Goal: Task Accomplishment & Management: Manage account settings

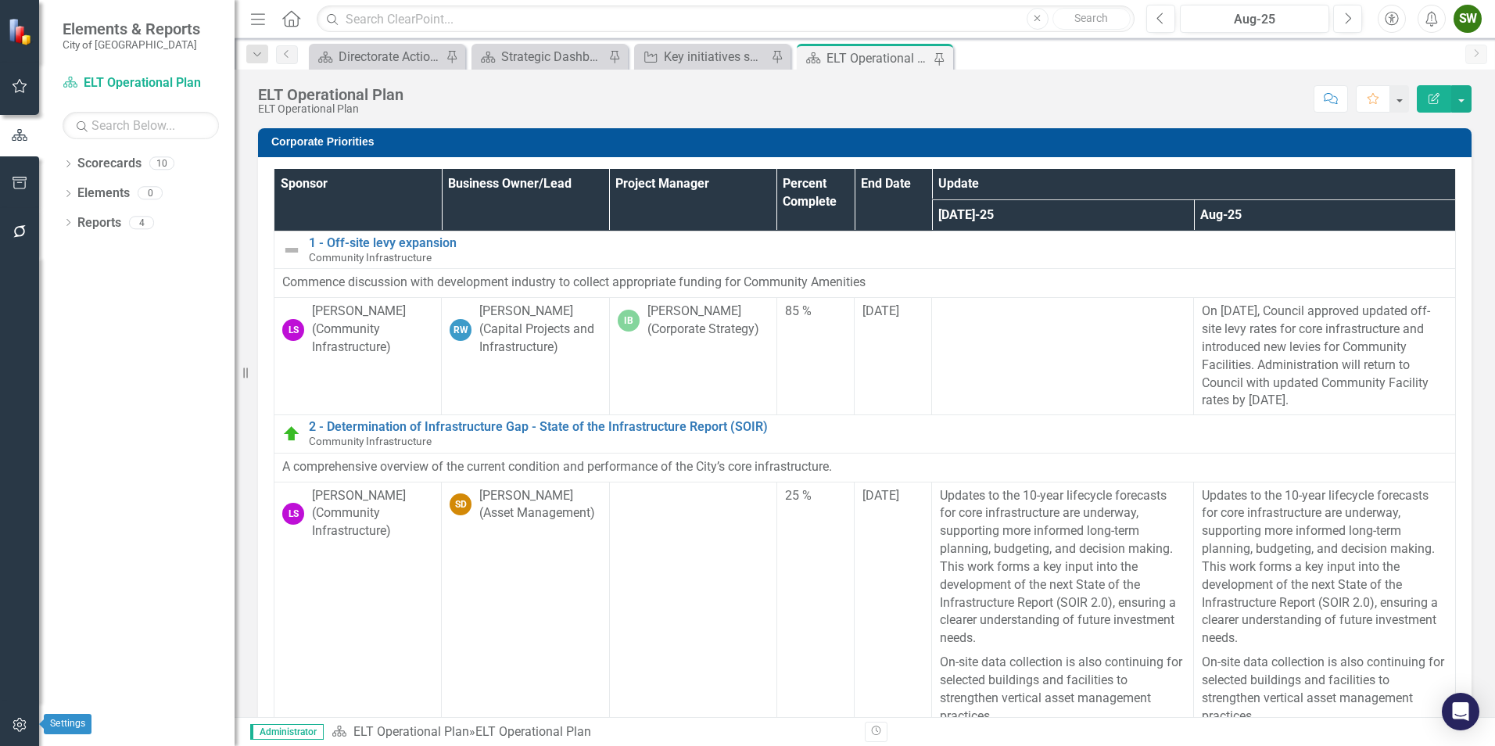
click at [16, 724] on icon "button" at bounding box center [20, 725] width 16 height 13
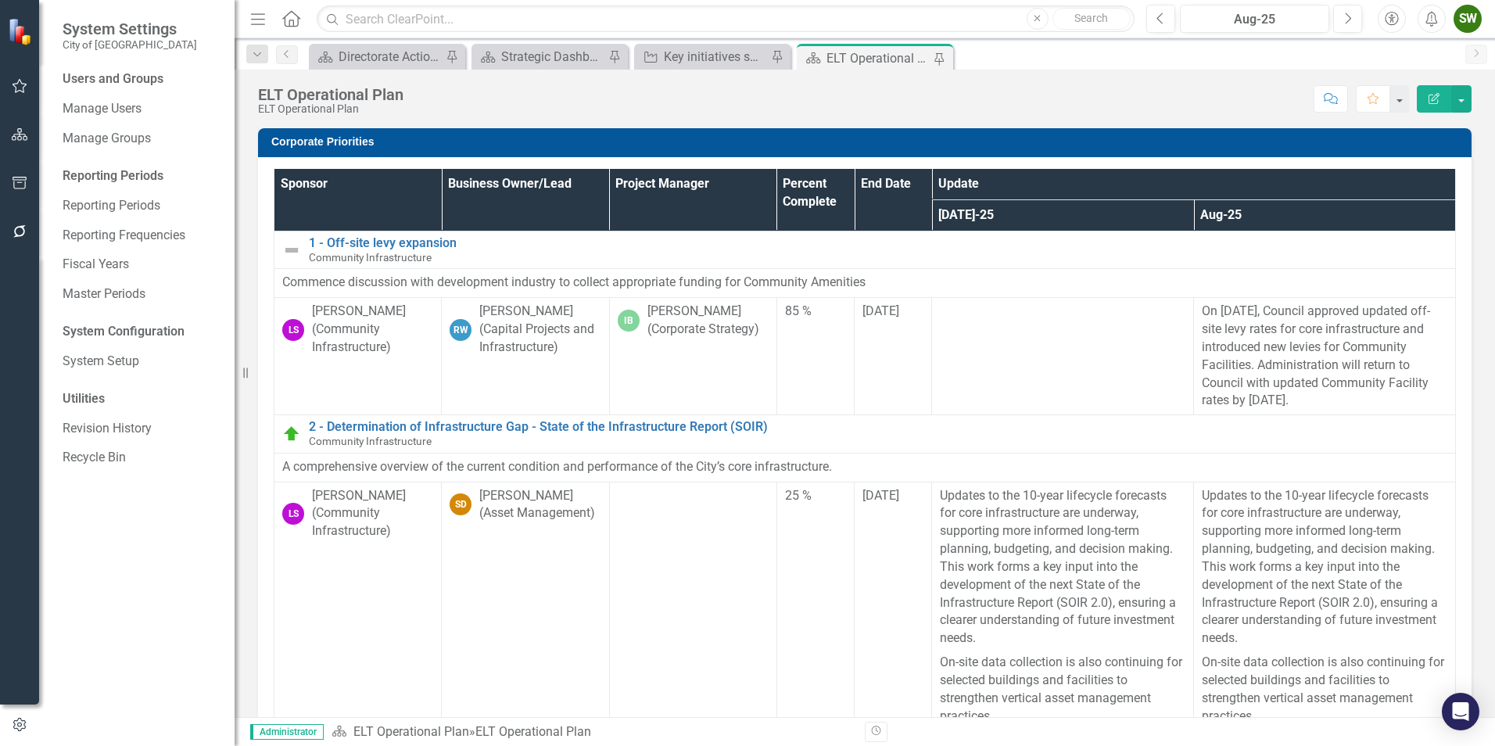
click at [131, 81] on div "Users and Groups" at bounding box center [141, 79] width 156 height 18
click at [115, 111] on link "Manage Users" at bounding box center [141, 109] width 156 height 18
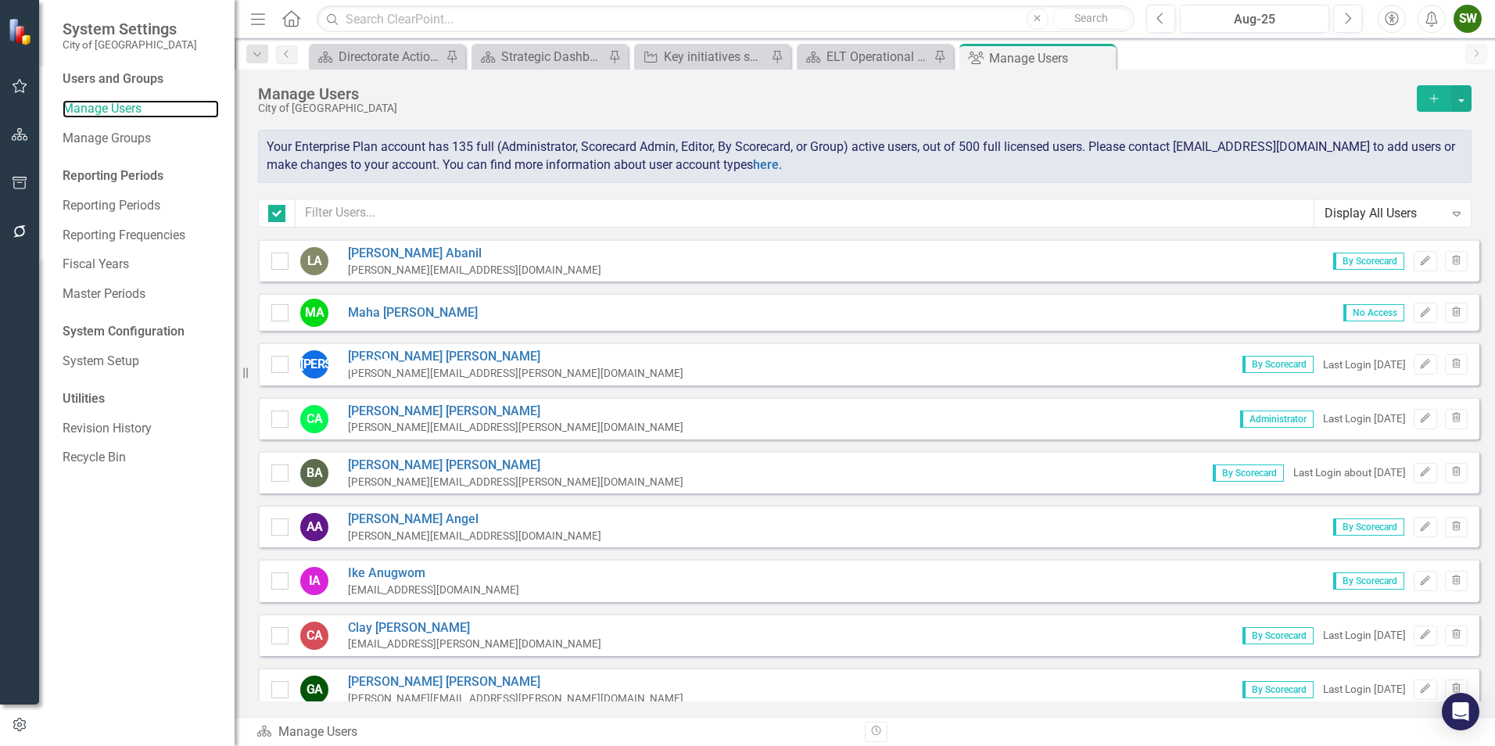
checkbox input "false"
click at [374, 210] on input "text" at bounding box center [805, 213] width 1019 height 29
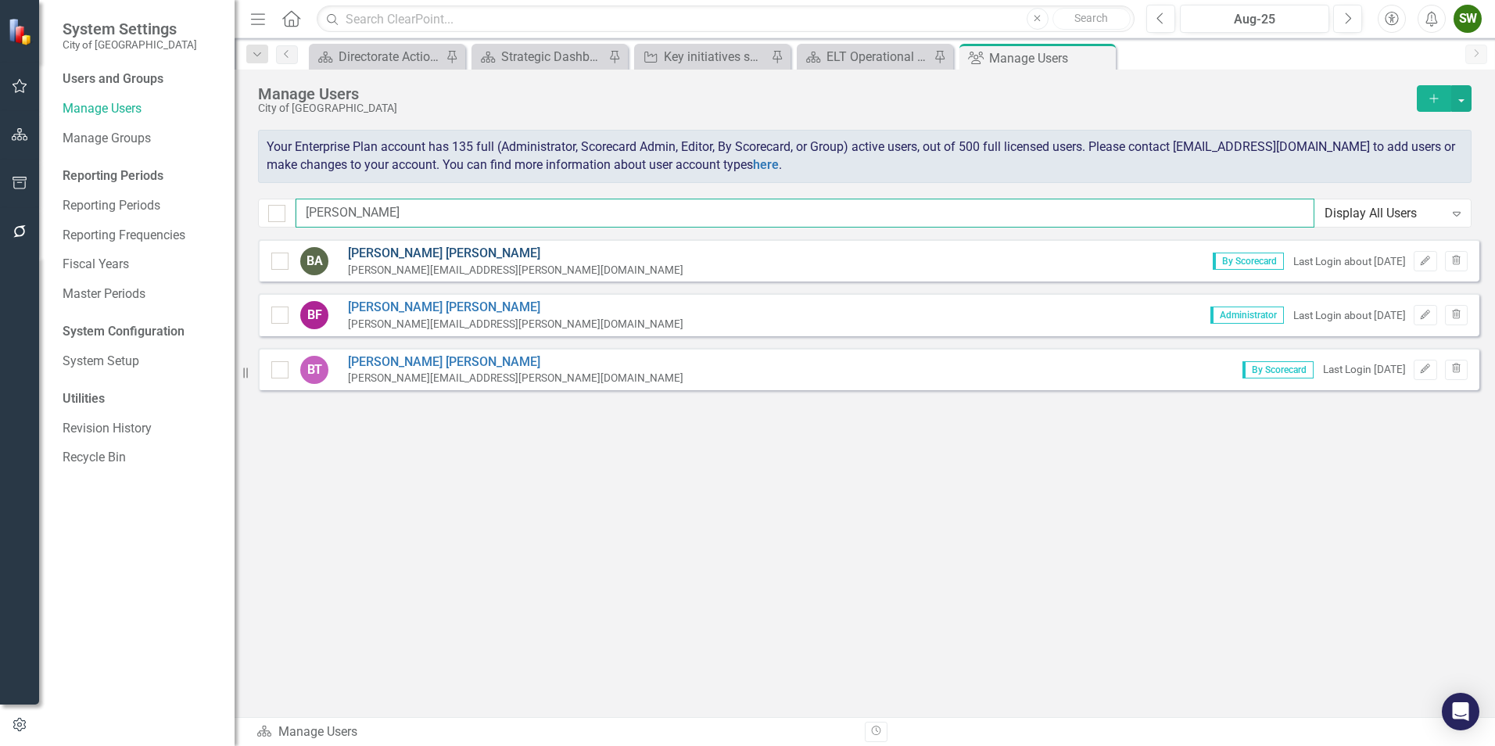
type input "[PERSON_NAME]"
click at [410, 253] on link "[PERSON_NAME]" at bounding box center [516, 254] width 336 height 18
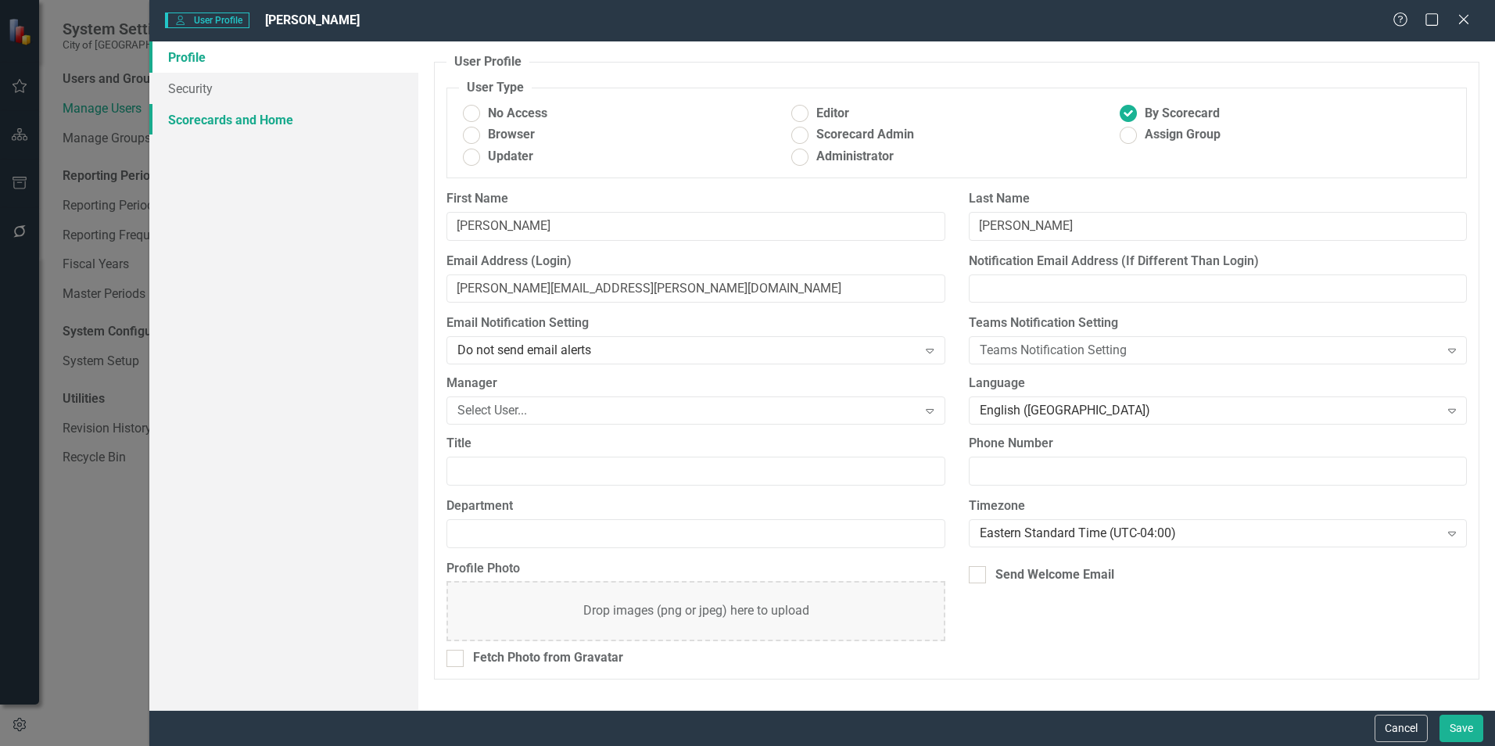
click at [264, 120] on link "Scorecards and Home" at bounding box center [283, 119] width 269 height 31
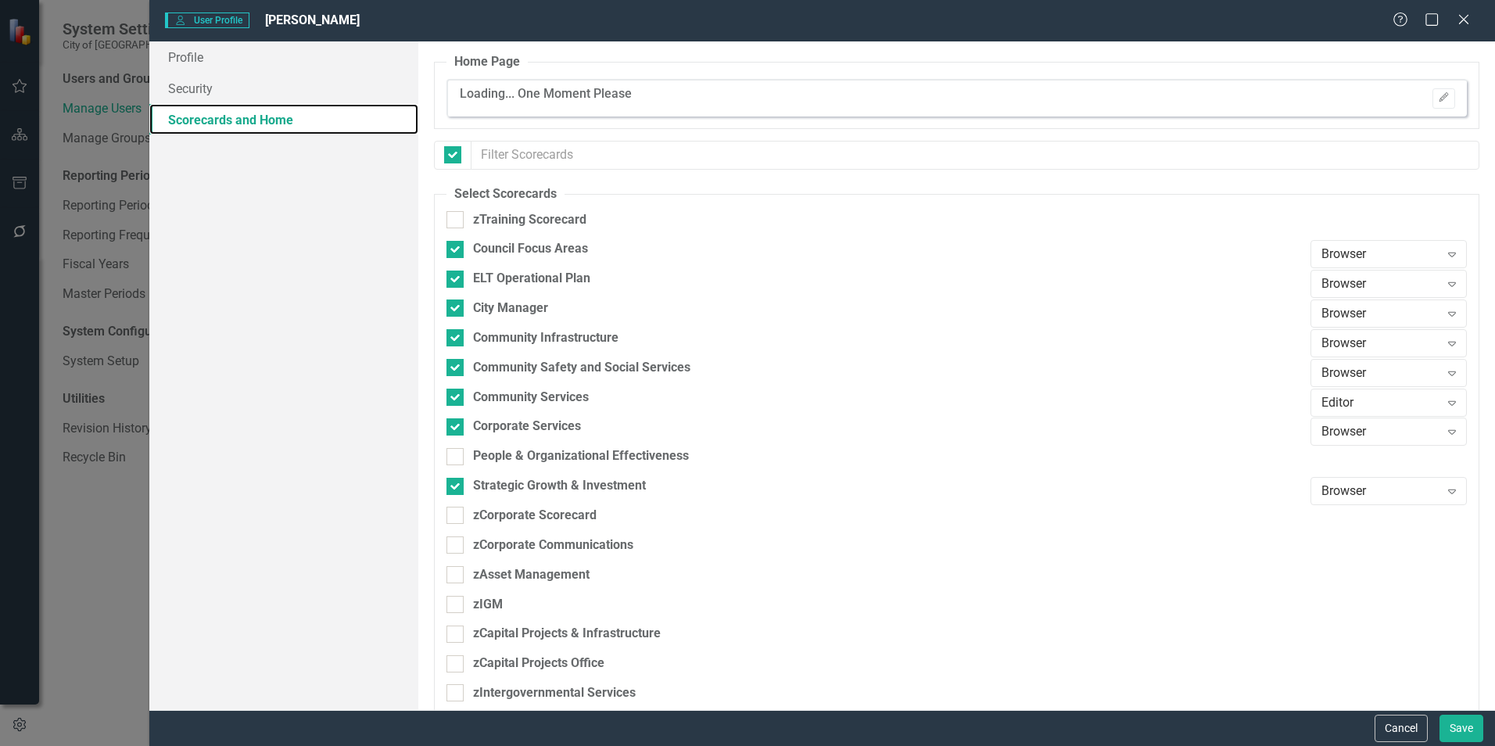
checkbox input "false"
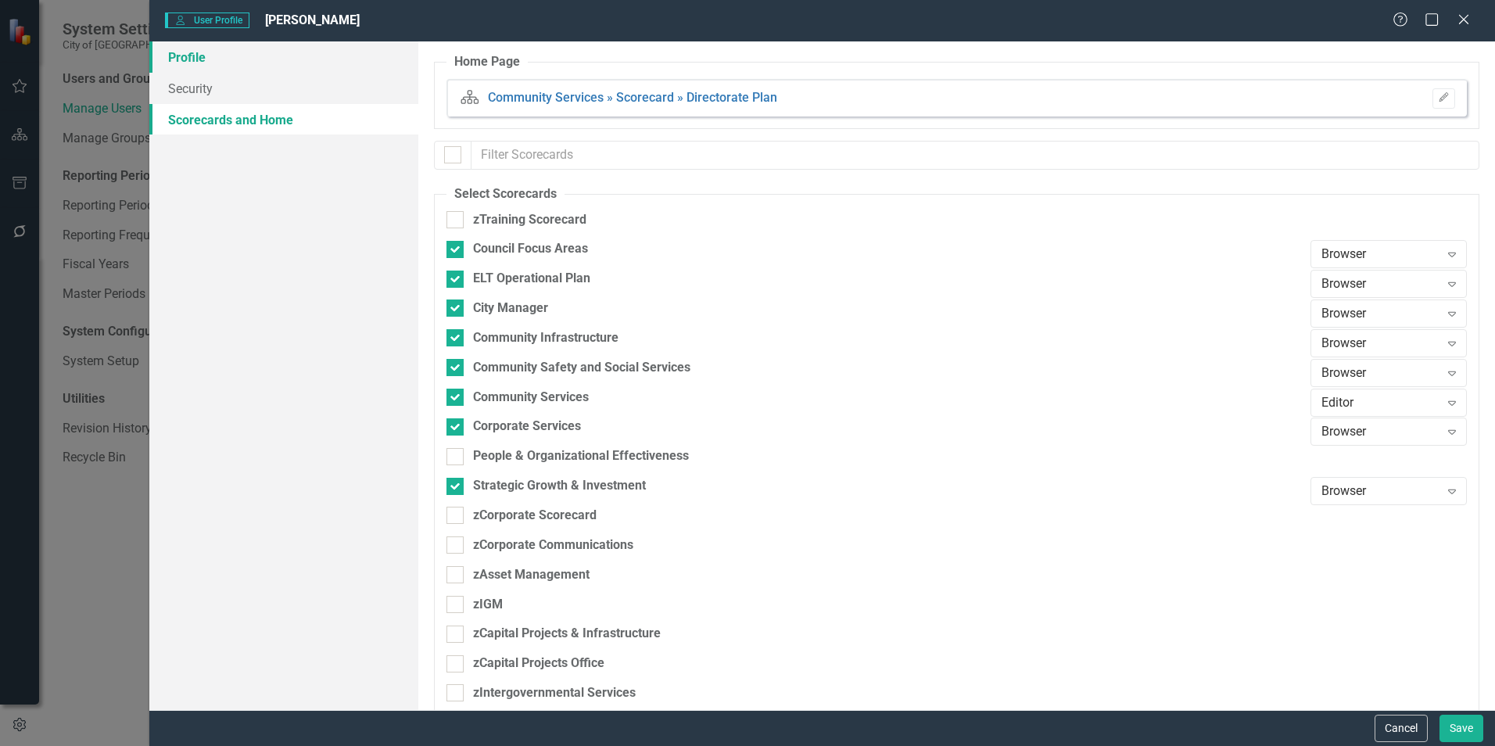
click at [189, 59] on link "Profile" at bounding box center [283, 56] width 269 height 31
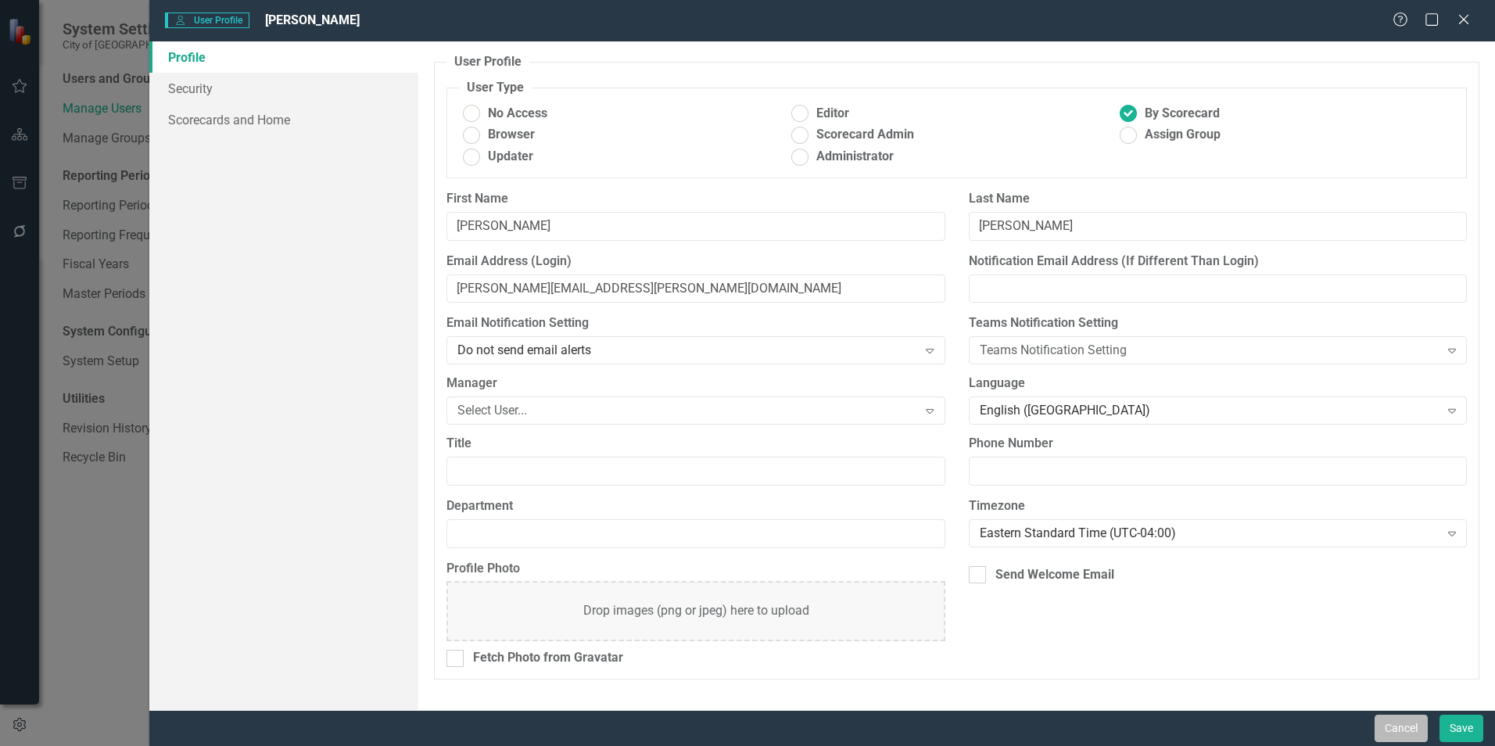
click at [1401, 730] on button "Cancel" at bounding box center [1401, 728] width 53 height 27
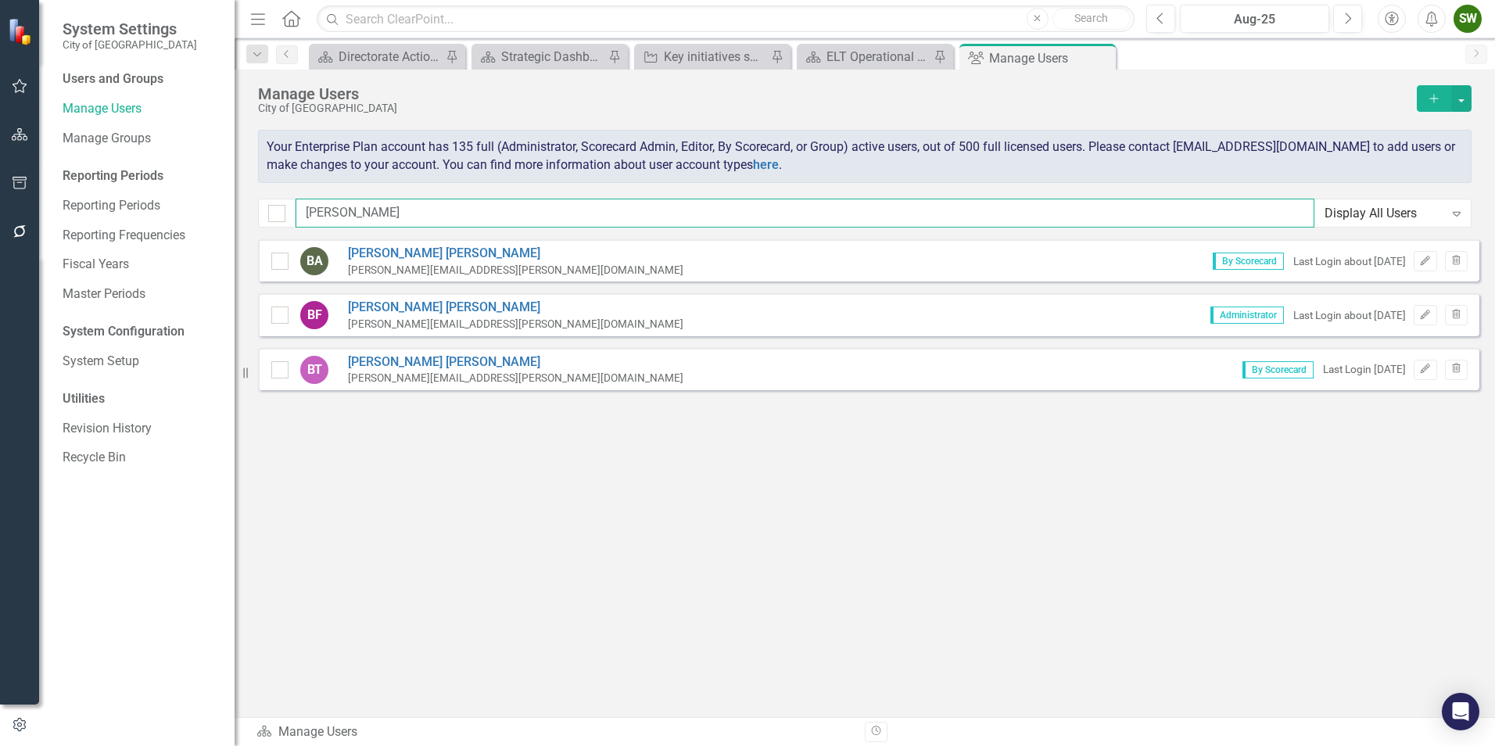
click at [369, 214] on input "[PERSON_NAME]" at bounding box center [805, 213] width 1019 height 29
type input "b"
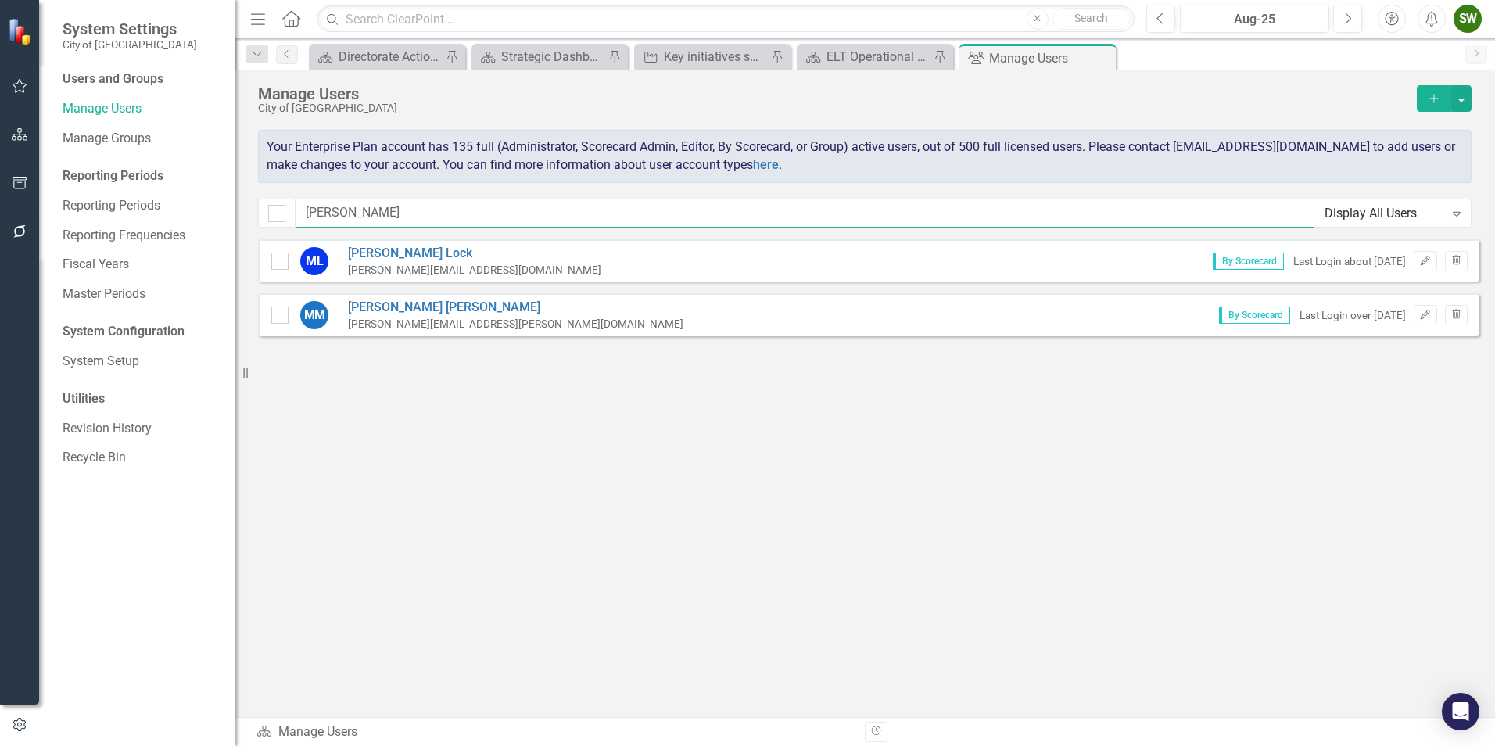
type input "[PERSON_NAME]"
click at [527, 260] on div "ML [PERSON_NAME] [PERSON_NAME][EMAIL_ADDRESS][DOMAIN_NAME] By Scorecard Last Lo…" at bounding box center [869, 260] width 1222 height 42
click at [395, 249] on link "[PERSON_NAME]" at bounding box center [474, 254] width 253 height 18
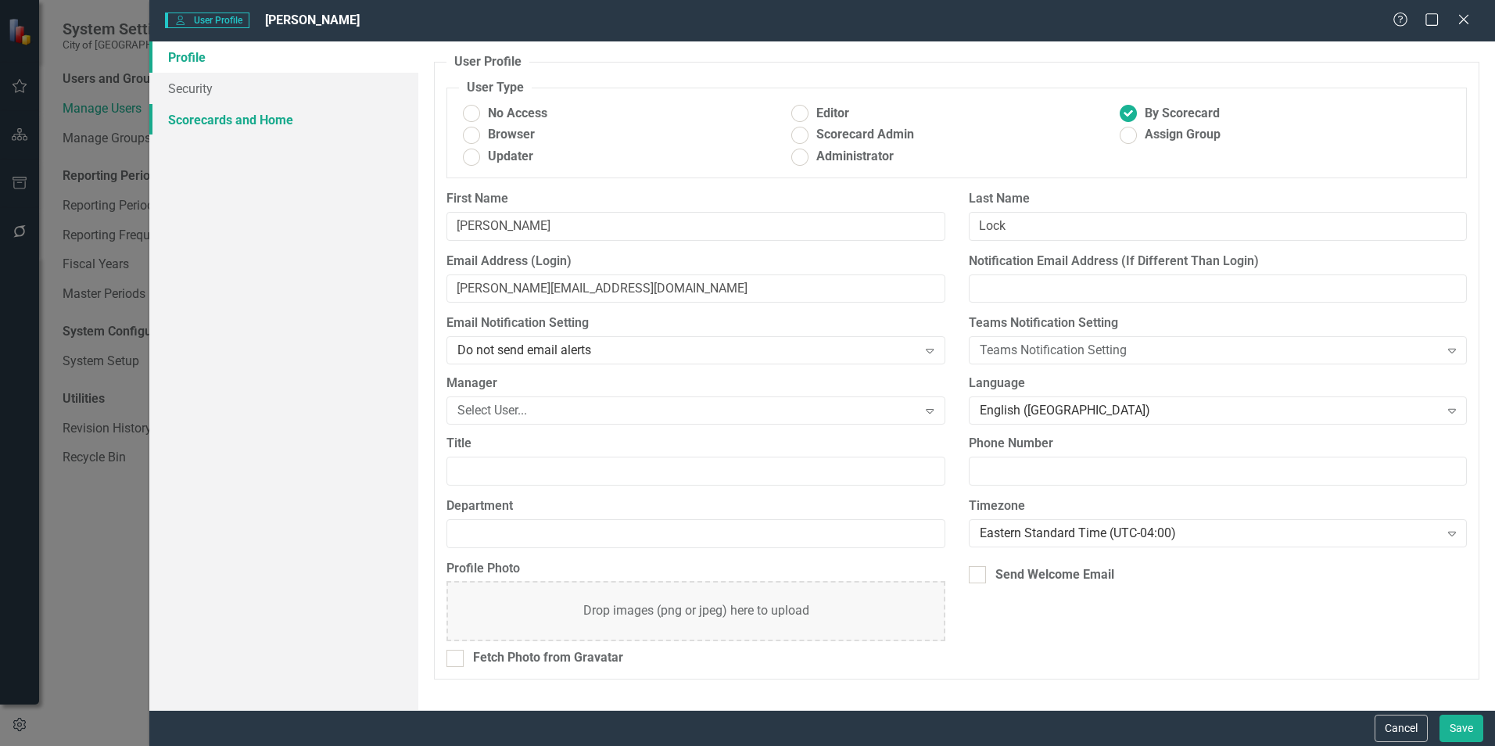
click at [211, 124] on link "Scorecards and Home" at bounding box center [283, 119] width 269 height 31
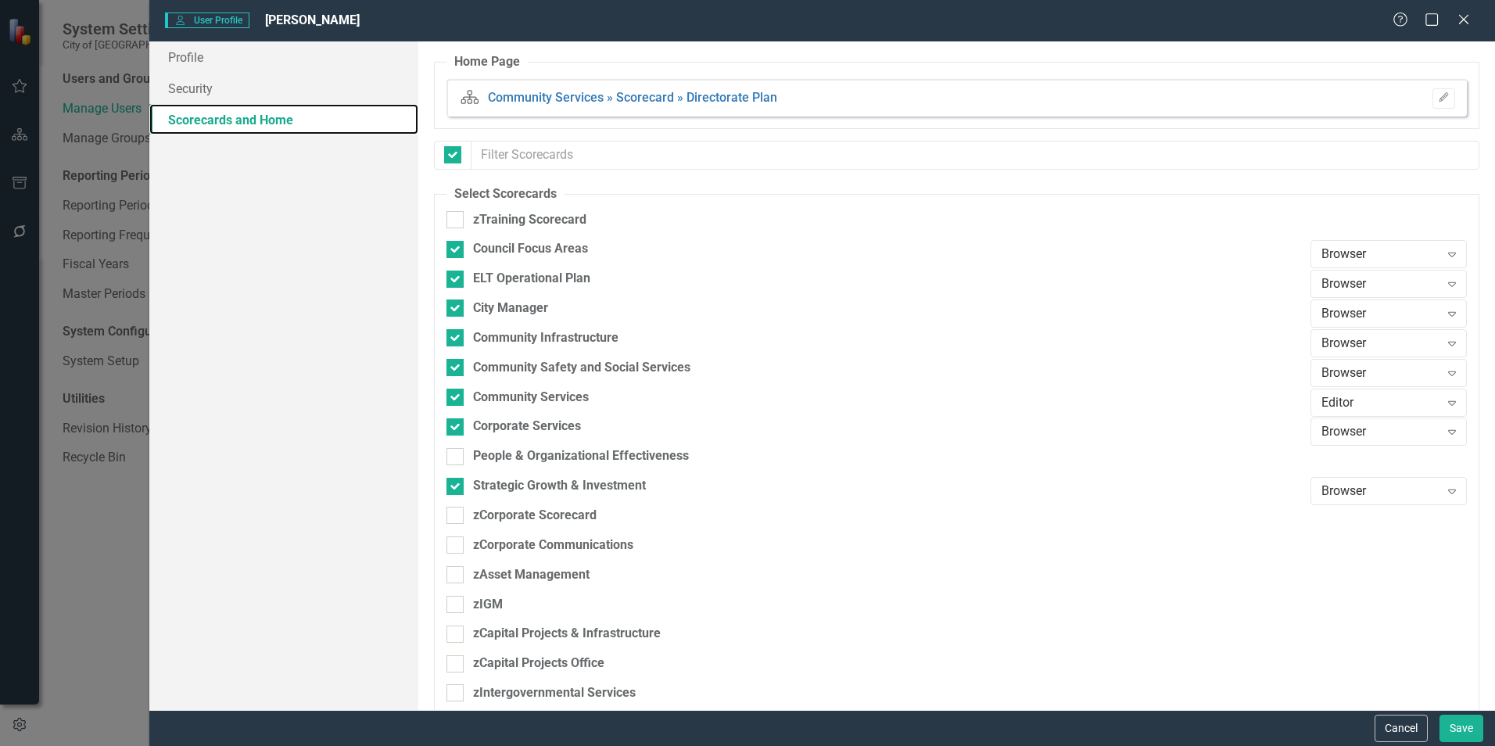
checkbox input "false"
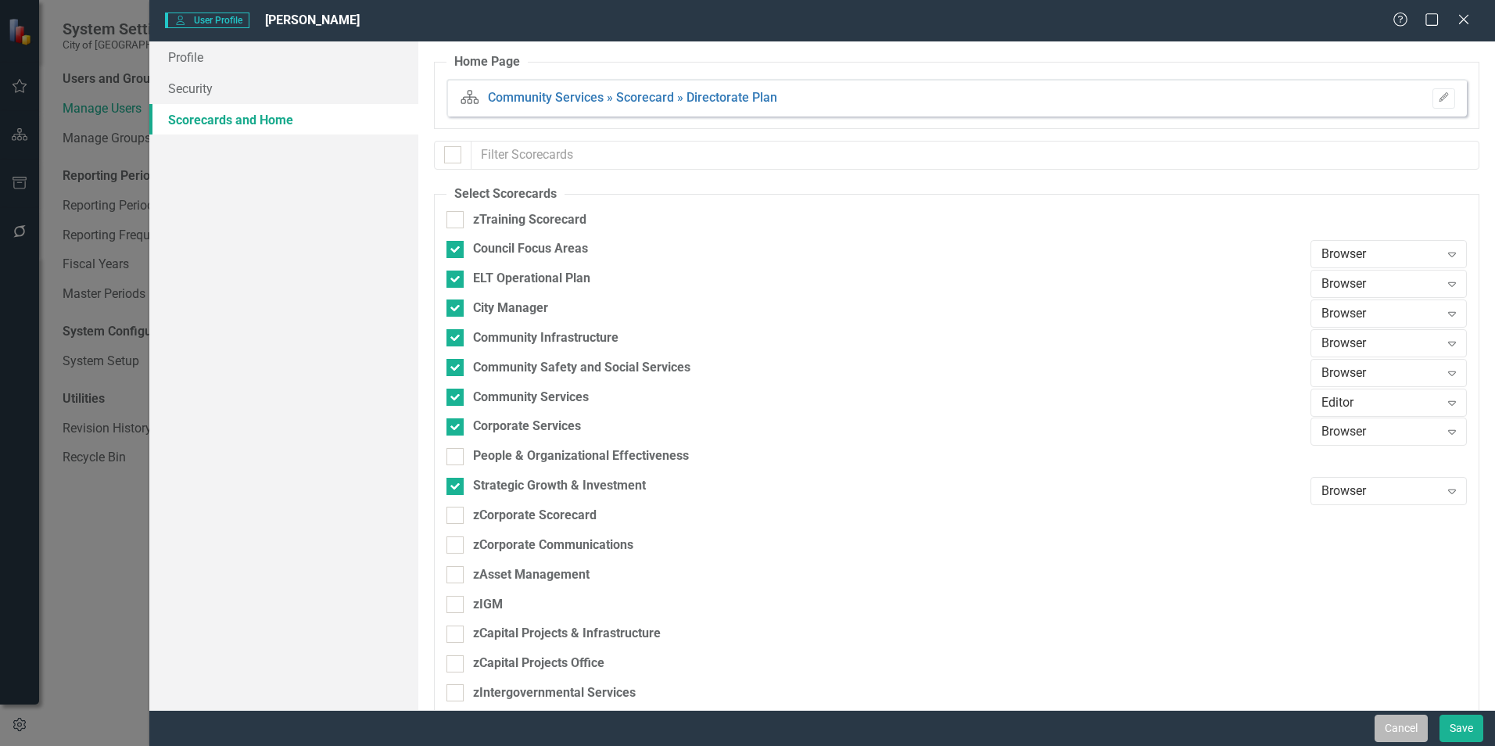
click at [1408, 729] on button "Cancel" at bounding box center [1401, 728] width 53 height 27
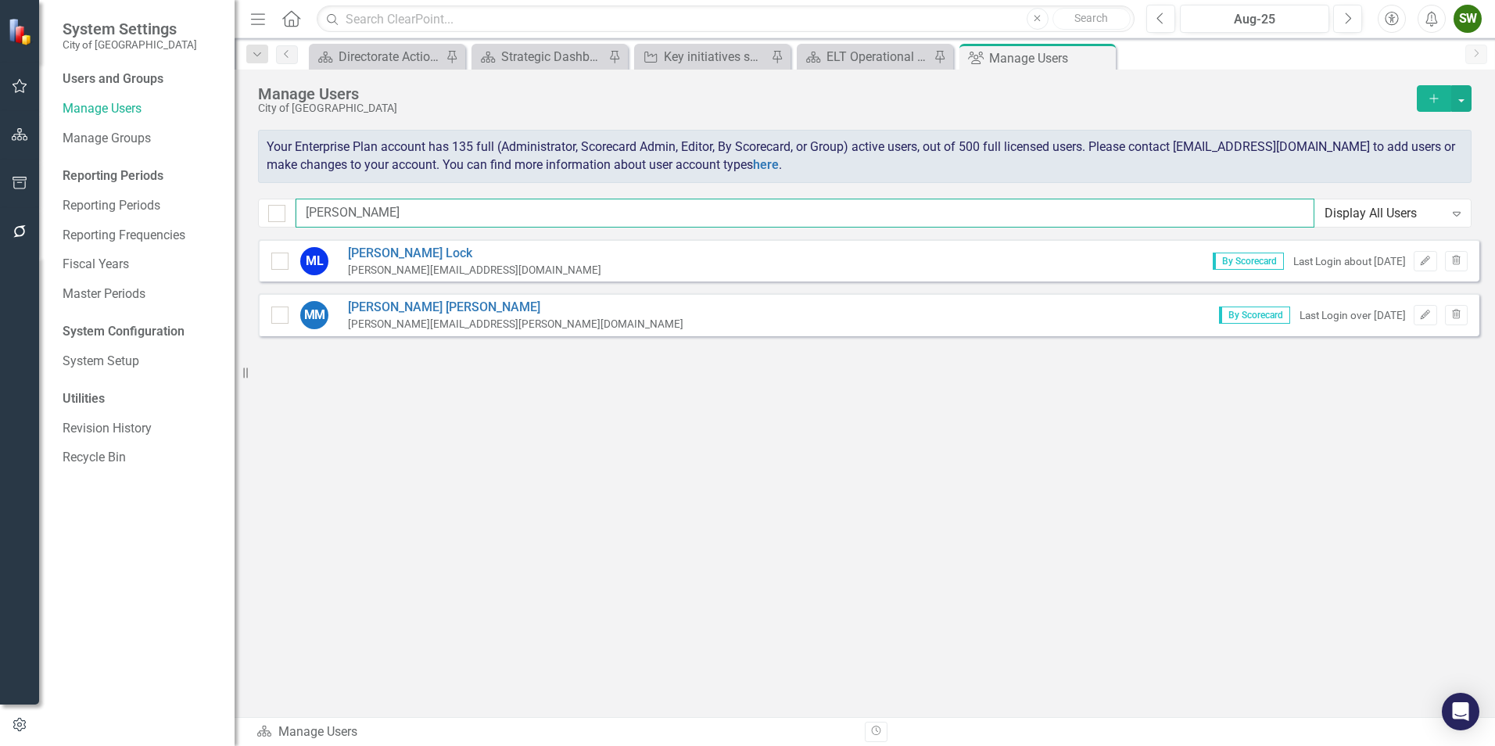
drag, startPoint x: 391, startPoint y: 214, endPoint x: 290, endPoint y: 211, distance: 100.9
click at [290, 211] on div "[PERSON_NAME] Display All Users Expand" at bounding box center [865, 213] width 1214 height 29
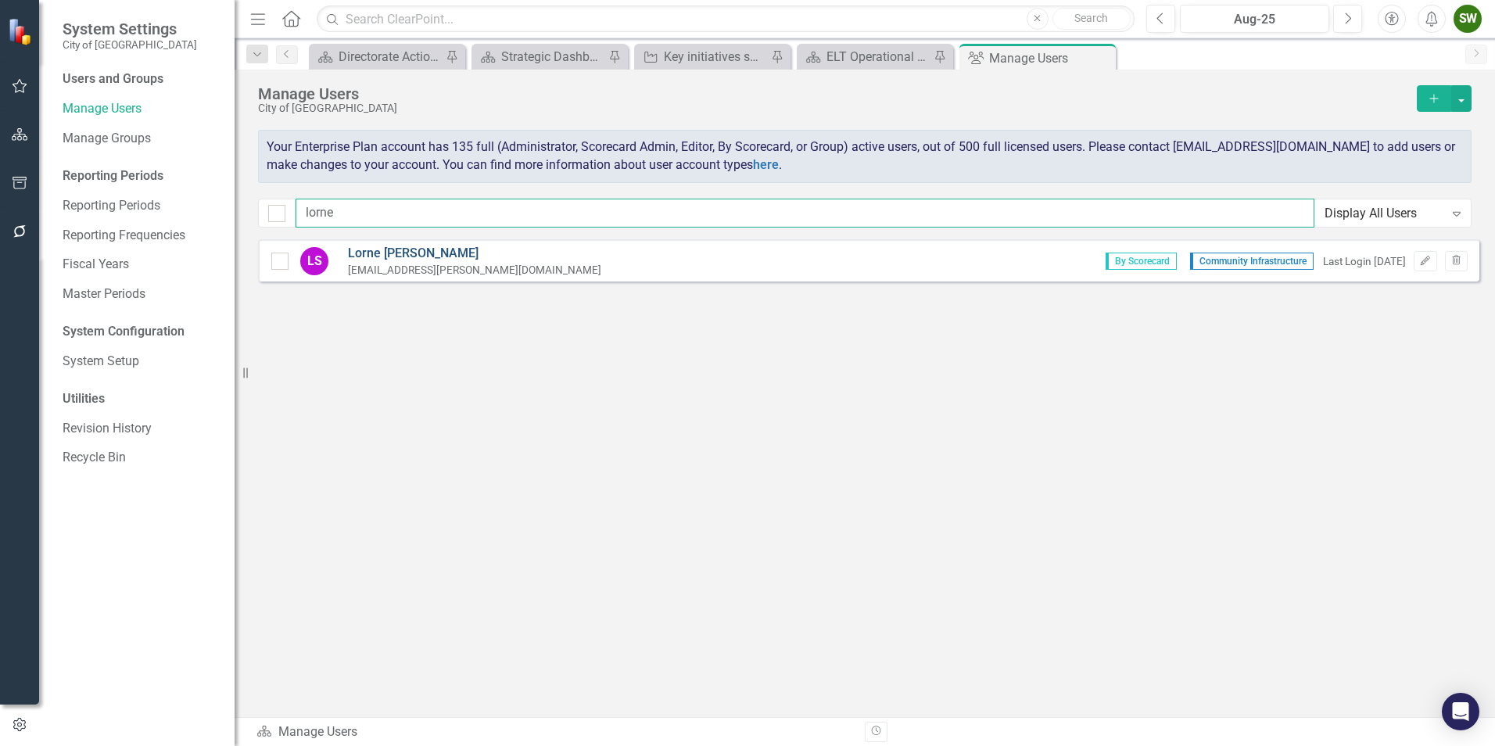
type input "lorne"
click at [371, 253] on link "[PERSON_NAME]" at bounding box center [474, 254] width 253 height 18
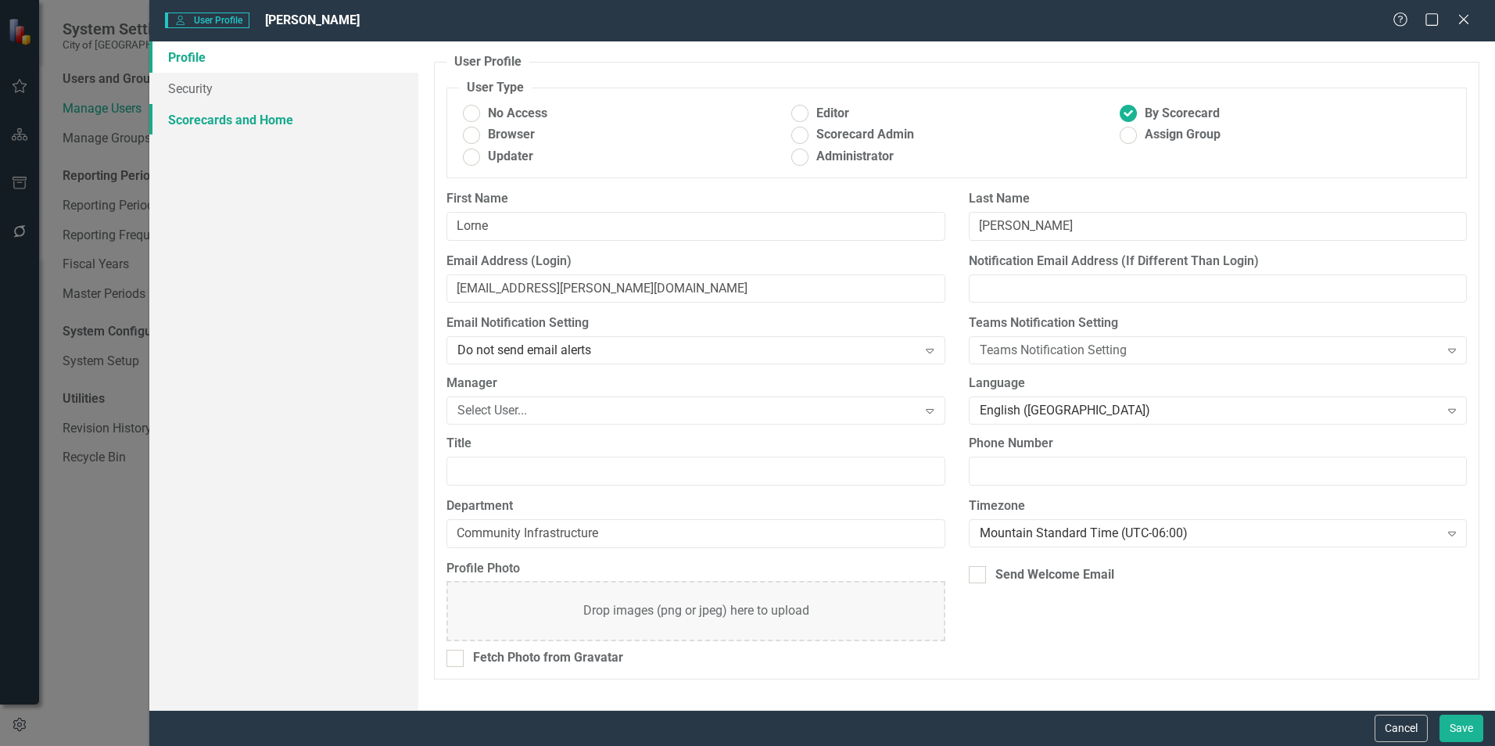
click at [230, 120] on link "Scorecards and Home" at bounding box center [283, 119] width 269 height 31
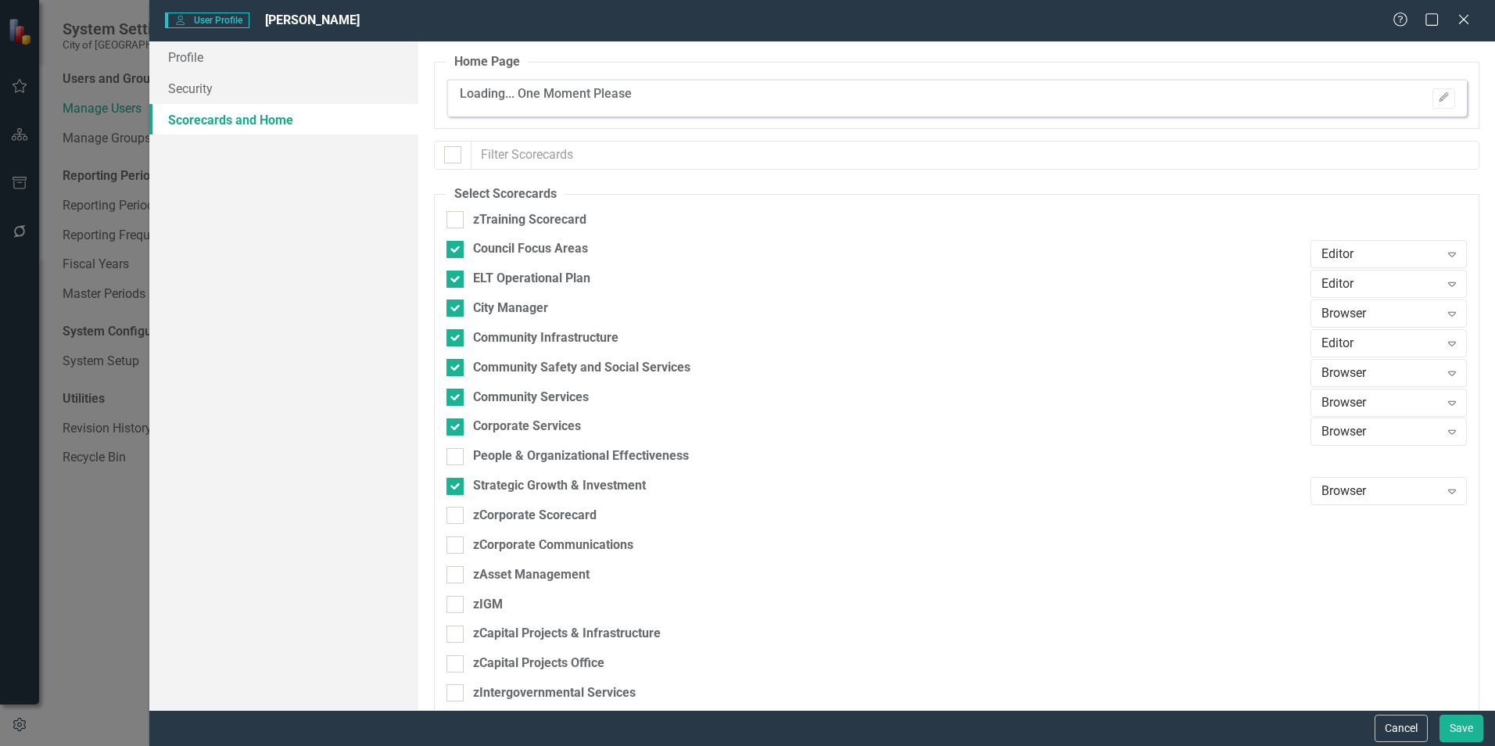
checkbox input "false"
click at [1410, 732] on button "Cancel" at bounding box center [1401, 728] width 53 height 27
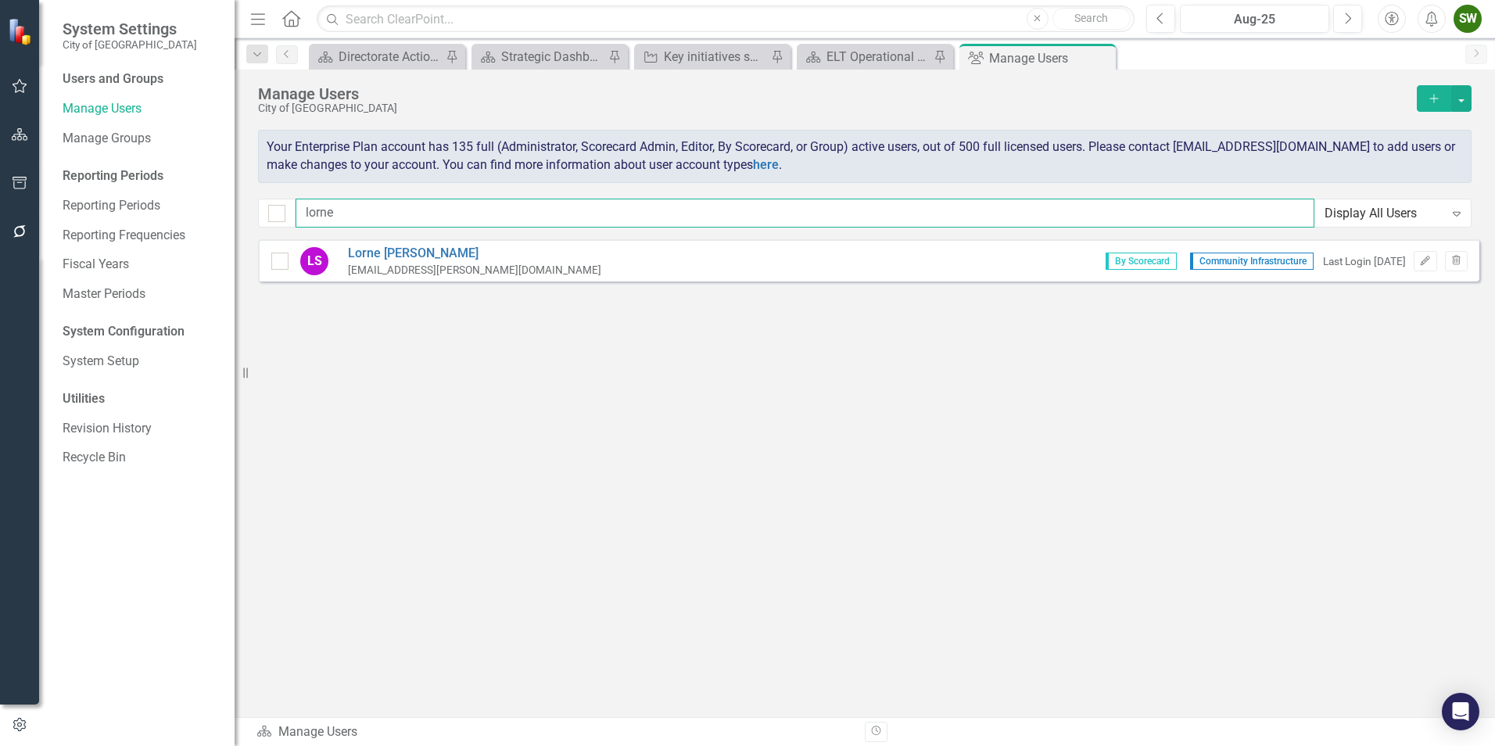
drag, startPoint x: 371, startPoint y: 211, endPoint x: 289, endPoint y: 211, distance: 82.9
click at [289, 211] on div "lorne Display All Users Expand" at bounding box center [865, 213] width 1214 height 29
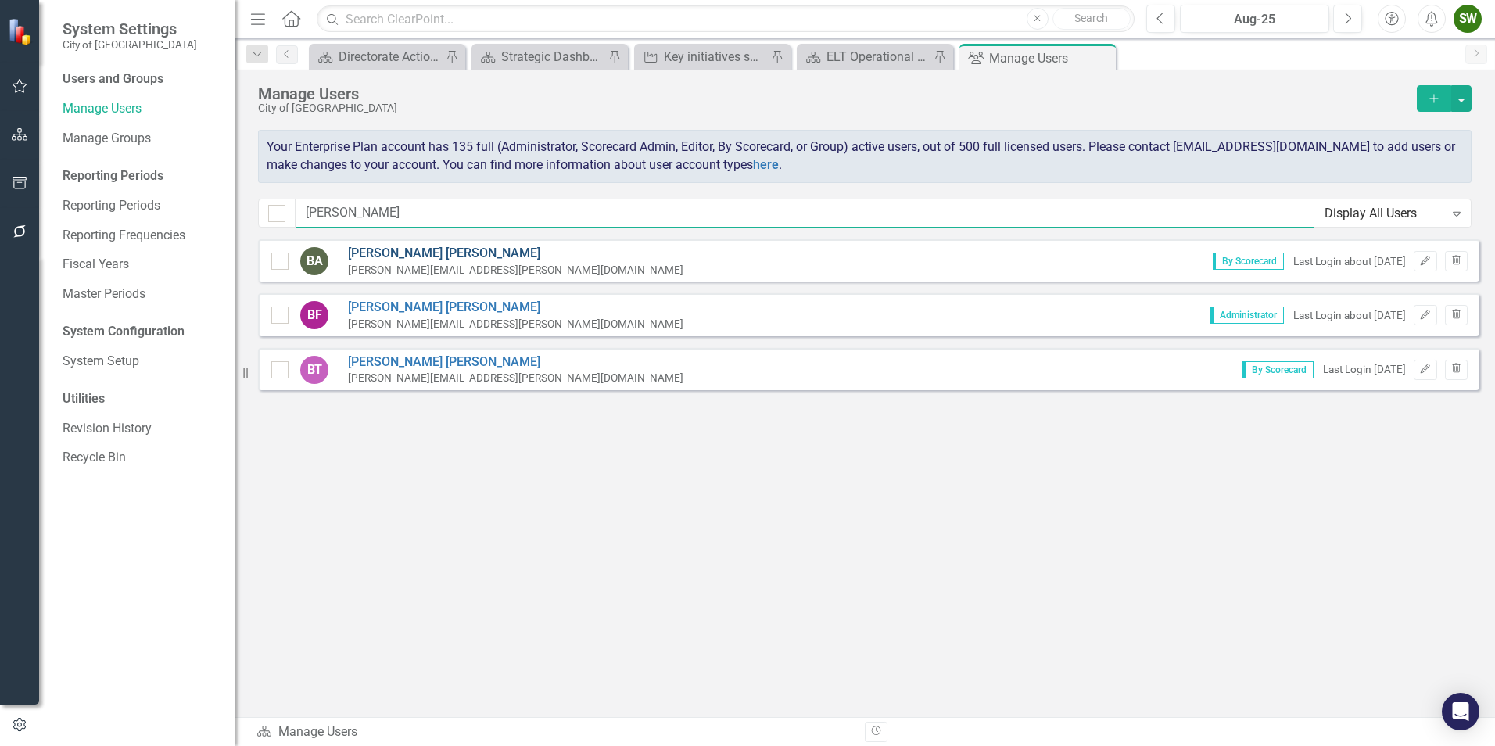
type input "[PERSON_NAME]"
click at [385, 252] on link "[PERSON_NAME]" at bounding box center [516, 254] width 336 height 18
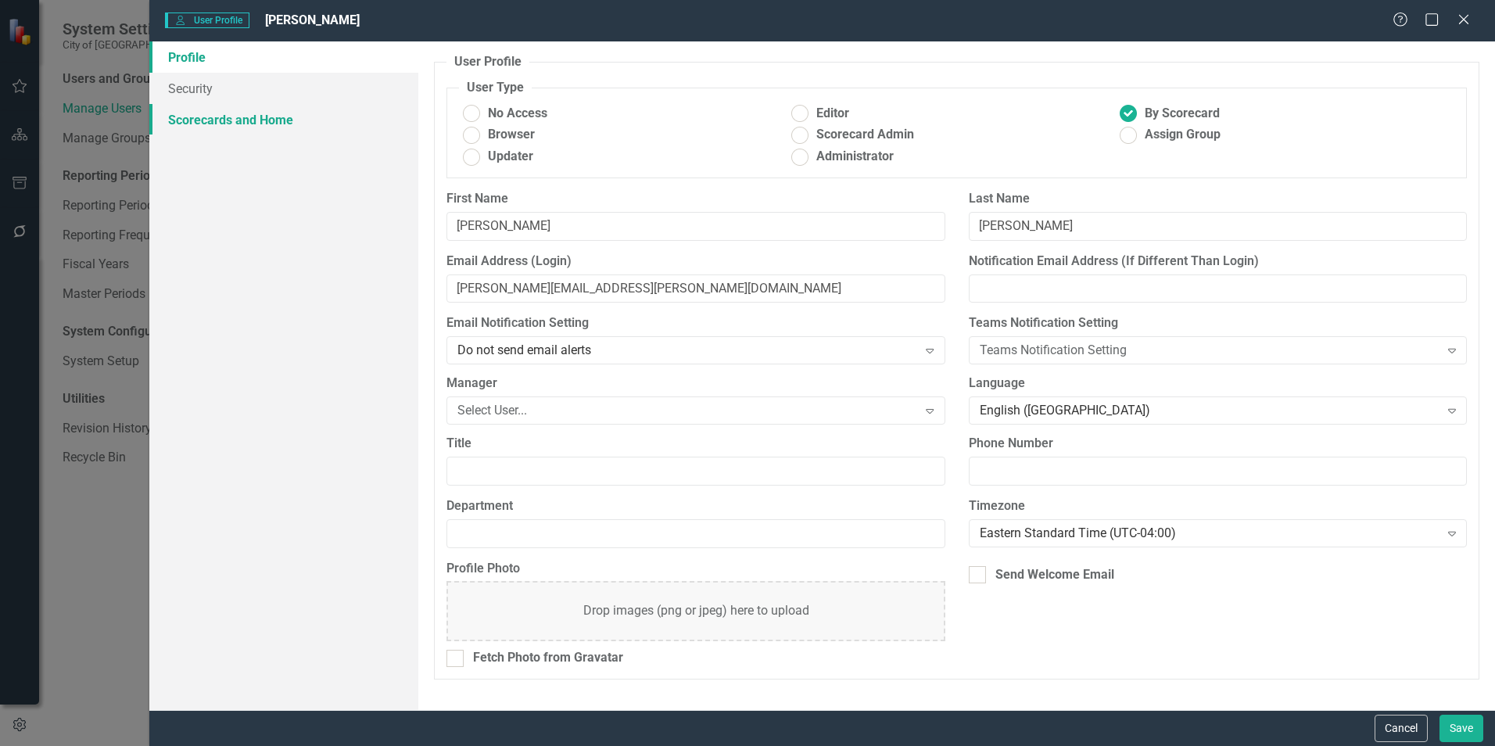
click at [205, 117] on link "Scorecards and Home" at bounding box center [283, 119] width 269 height 31
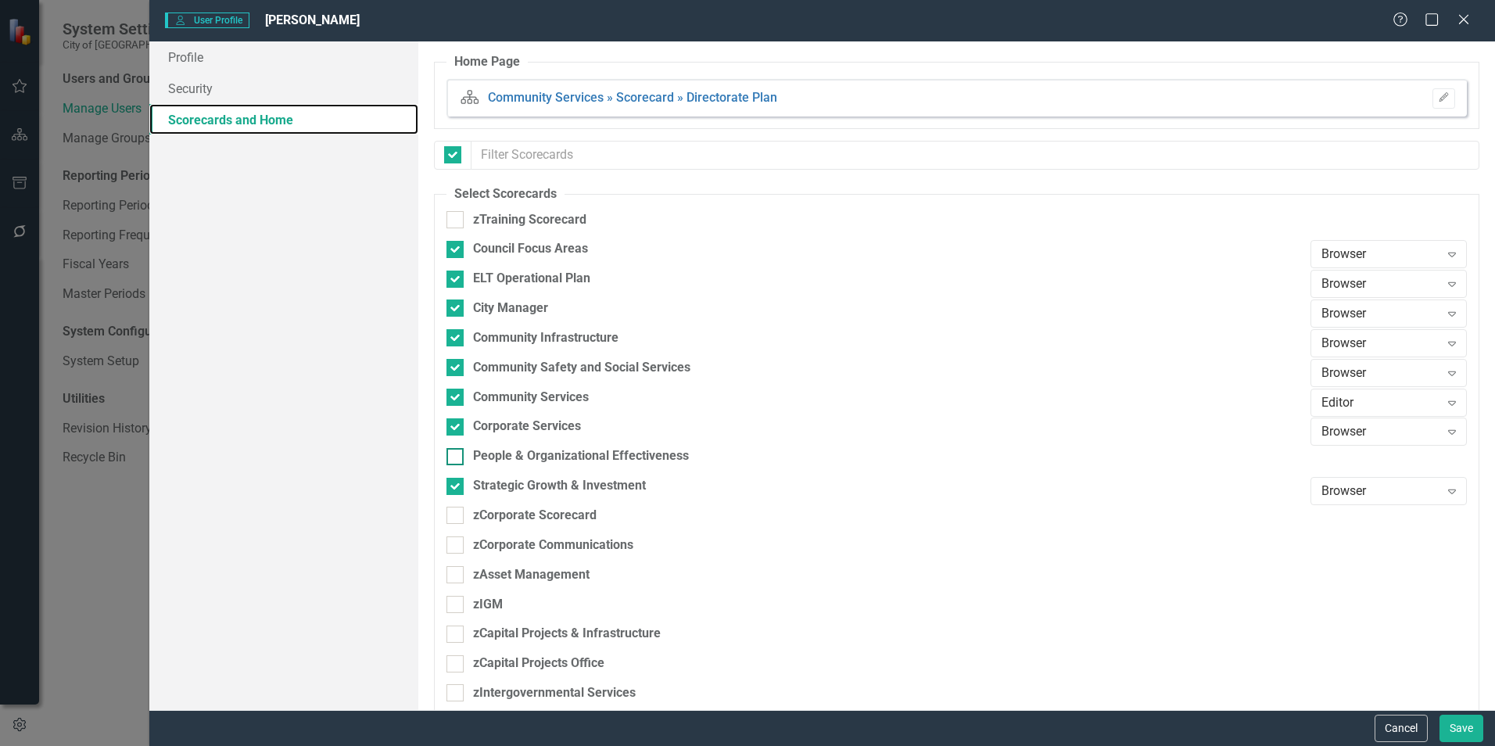
checkbox input "false"
click at [1444, 282] on icon "Expand" at bounding box center [1452, 284] width 16 height 13
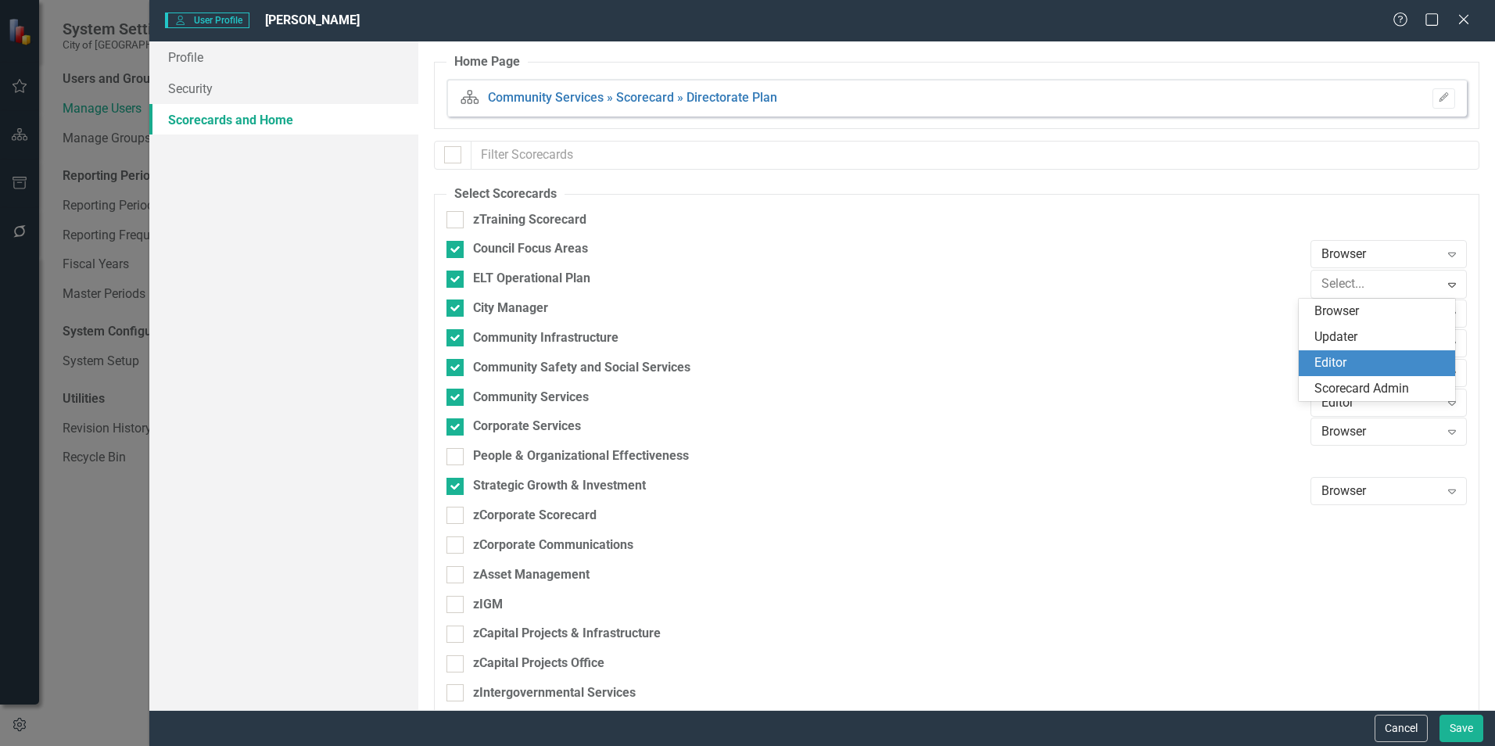
click at [1349, 364] on div "Editor" at bounding box center [1380, 363] width 131 height 18
click at [1116, 436] on div "Corporate Services" at bounding box center [875, 427] width 856 height 18
click at [457, 429] on input "Corporate Services" at bounding box center [452, 423] width 10 height 10
checkbox input "false"
click at [1467, 725] on button "Save" at bounding box center [1462, 728] width 44 height 27
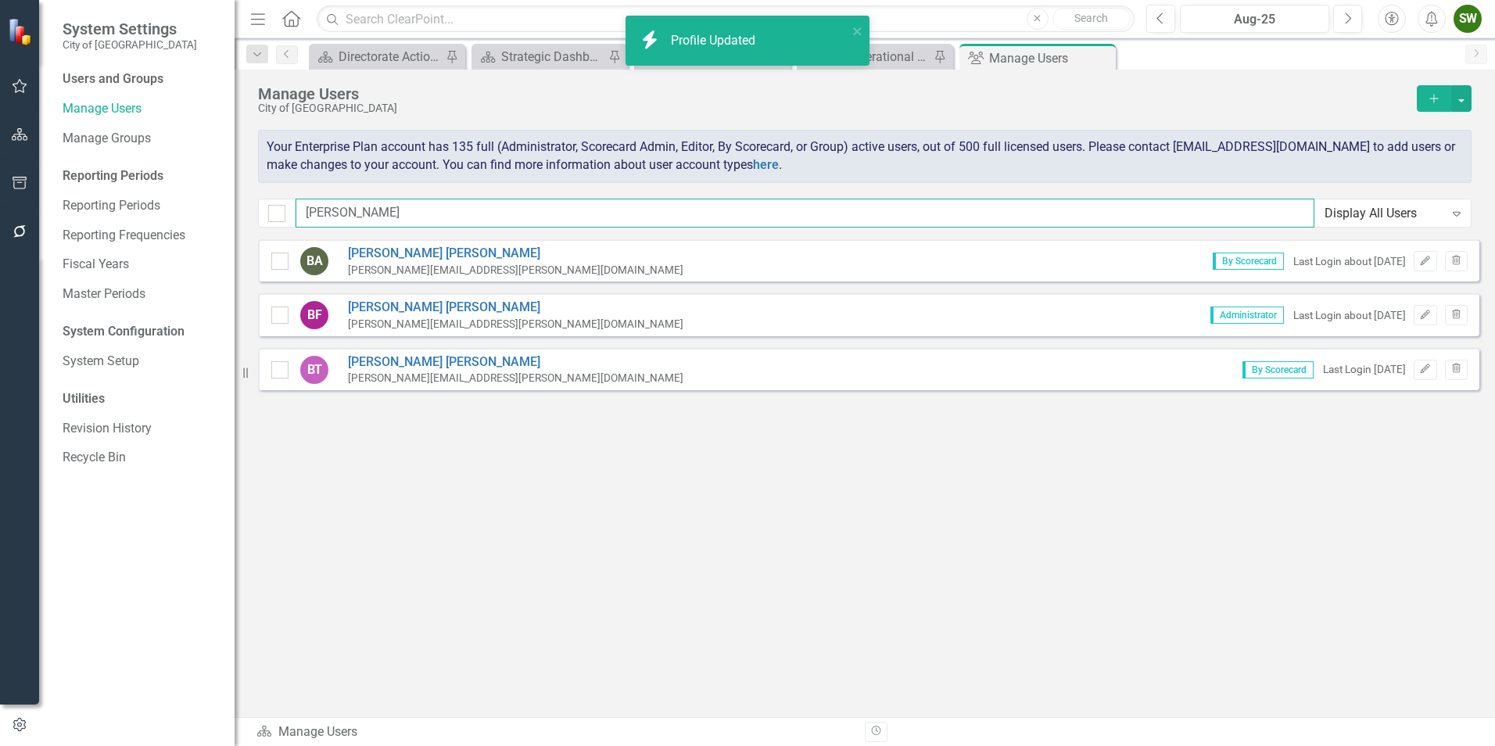
drag, startPoint x: 347, startPoint y: 210, endPoint x: 294, endPoint y: 210, distance: 53.2
click at [294, 210] on div "[PERSON_NAME] Display All Users Expand" at bounding box center [865, 213] width 1214 height 29
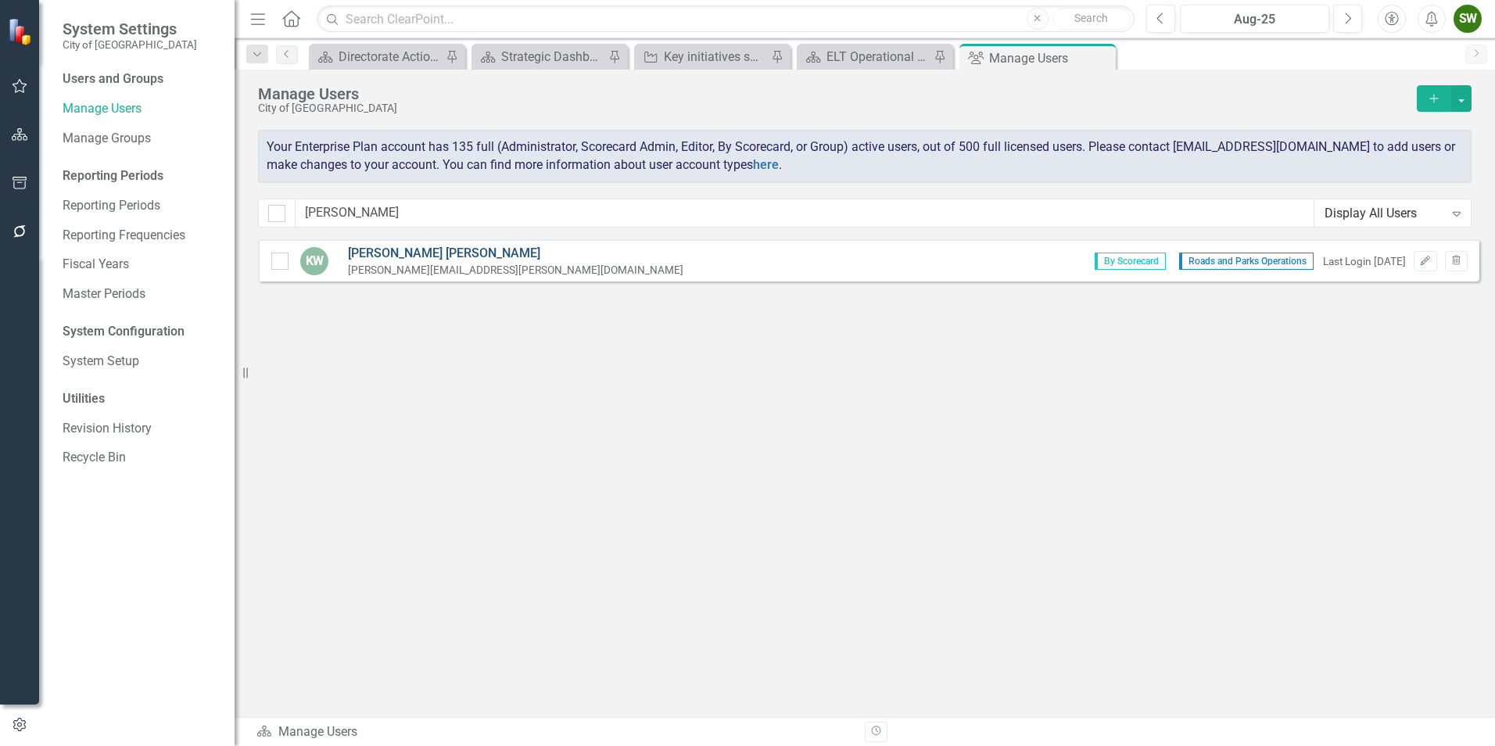
click at [386, 253] on link "[PERSON_NAME]" at bounding box center [516, 254] width 336 height 18
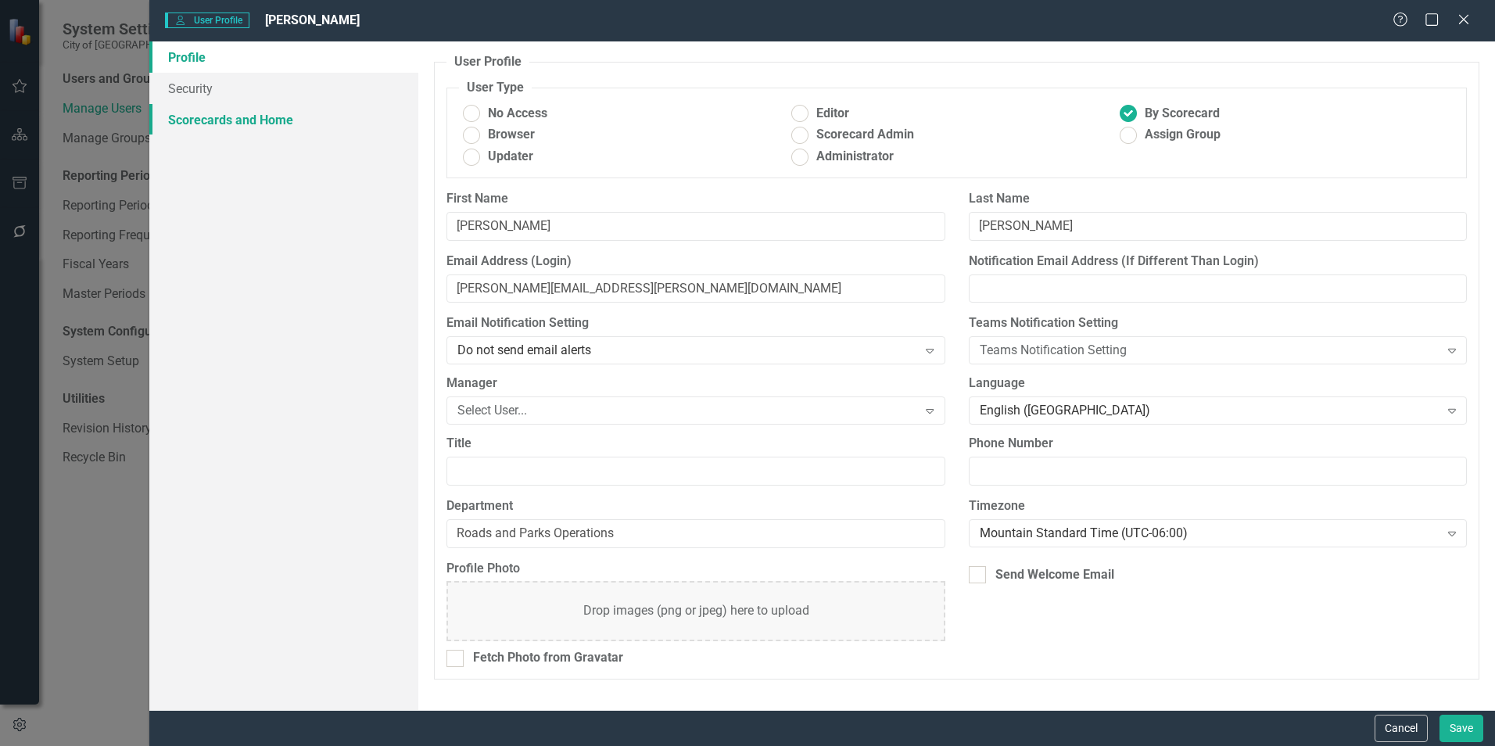
click at [240, 120] on link "Scorecards and Home" at bounding box center [283, 119] width 269 height 31
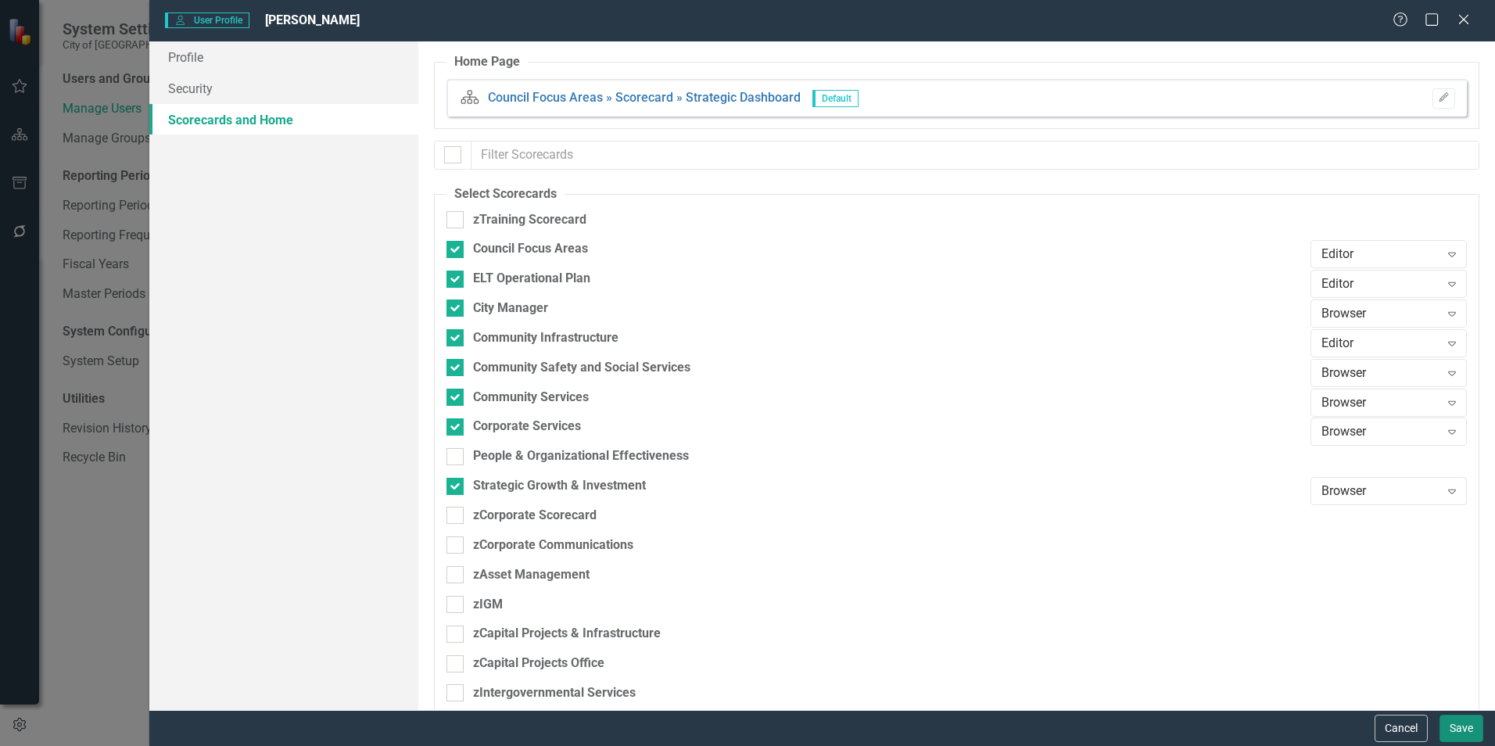
click at [1466, 734] on button "Save" at bounding box center [1462, 728] width 44 height 27
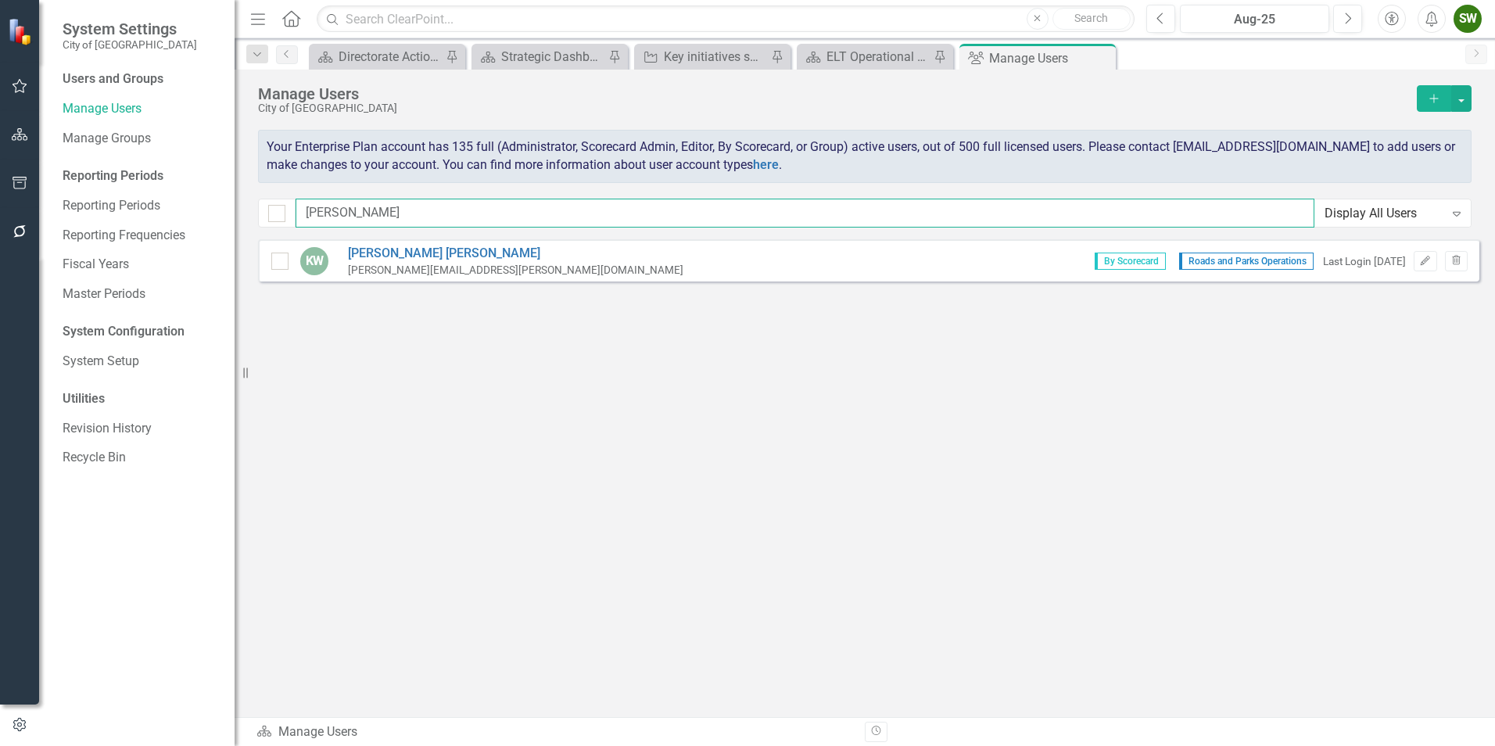
drag, startPoint x: 341, startPoint y: 214, endPoint x: 286, endPoint y: 218, distance: 54.9
click at [286, 218] on div "[PERSON_NAME] Display All Users Expand" at bounding box center [865, 213] width 1214 height 29
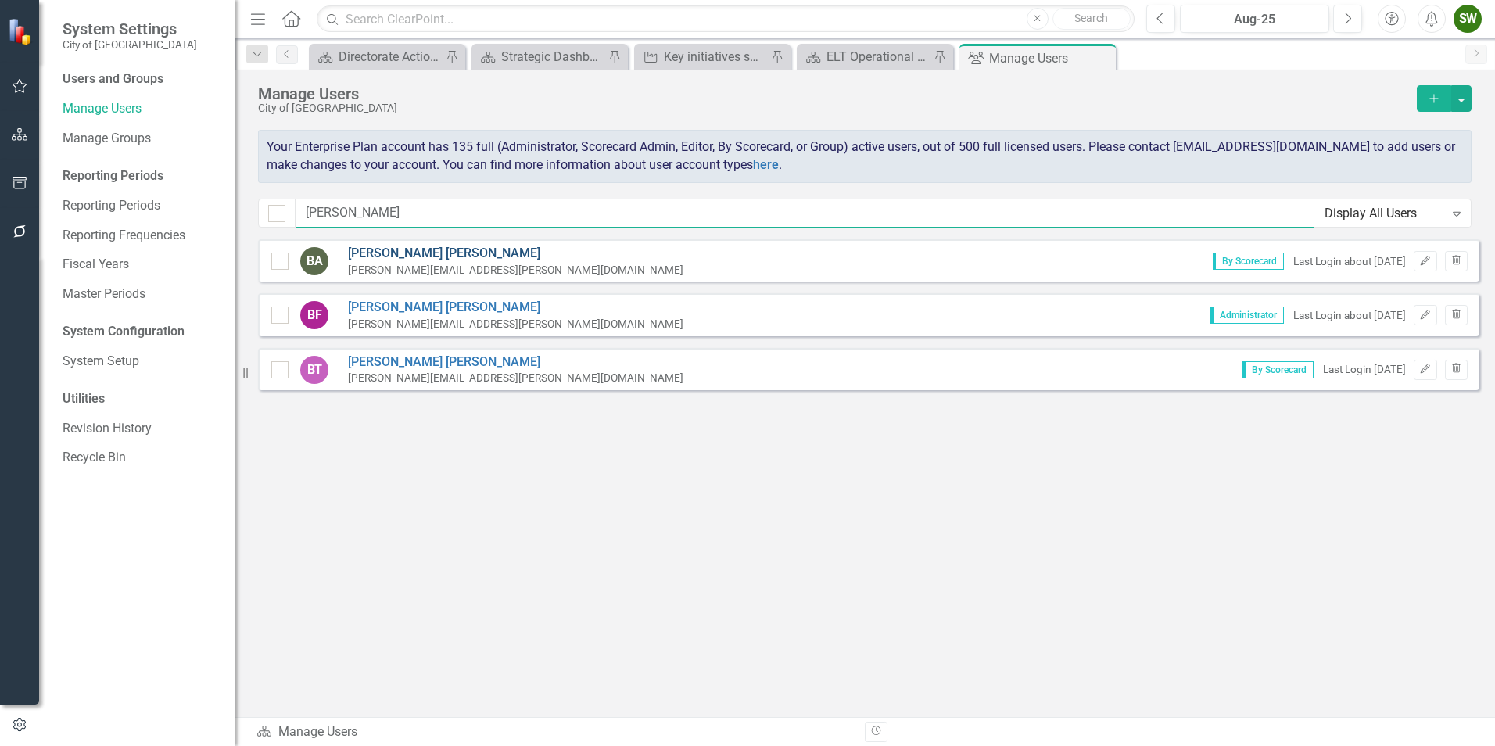
type input "[PERSON_NAME]"
click at [376, 247] on link "[PERSON_NAME]" at bounding box center [516, 254] width 336 height 18
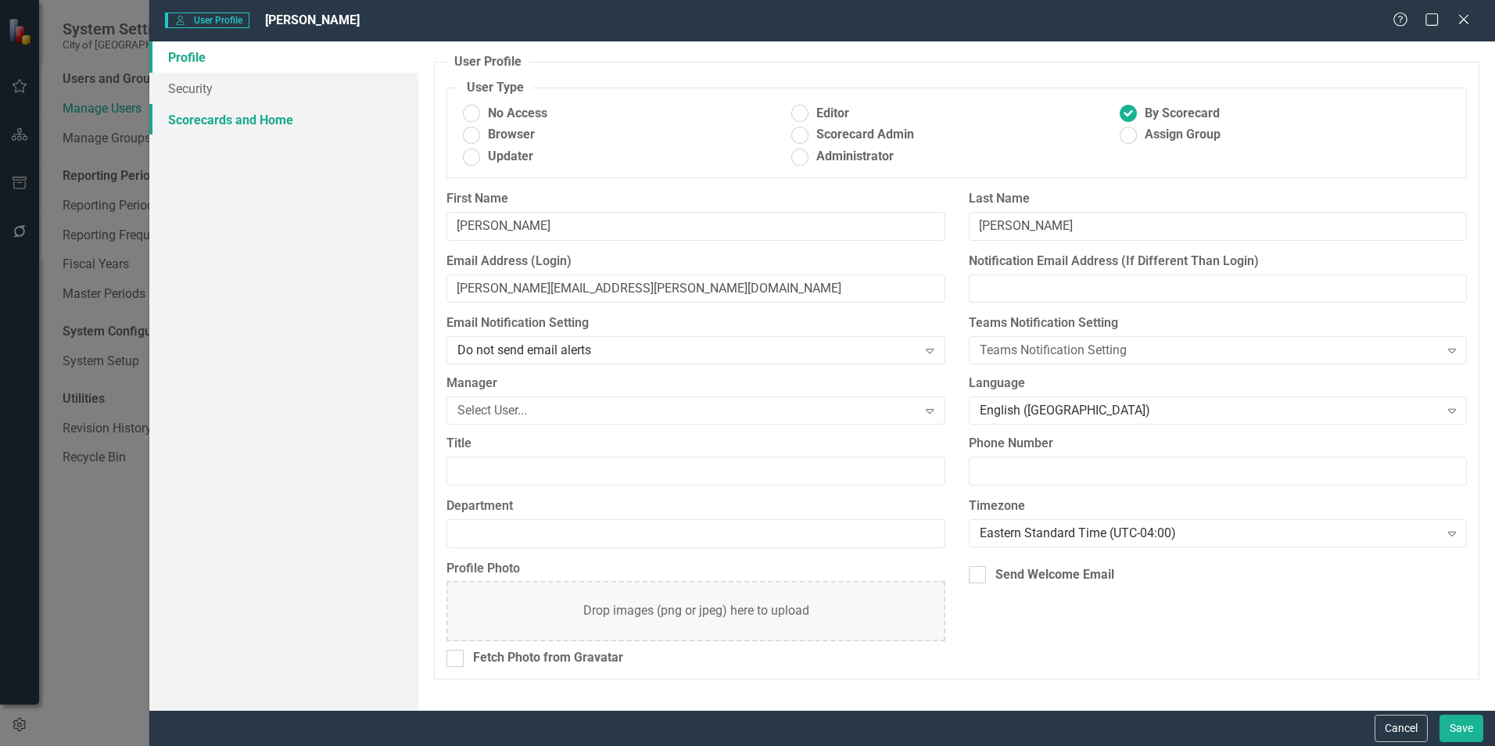
click at [264, 121] on link "Scorecards and Home" at bounding box center [283, 119] width 269 height 31
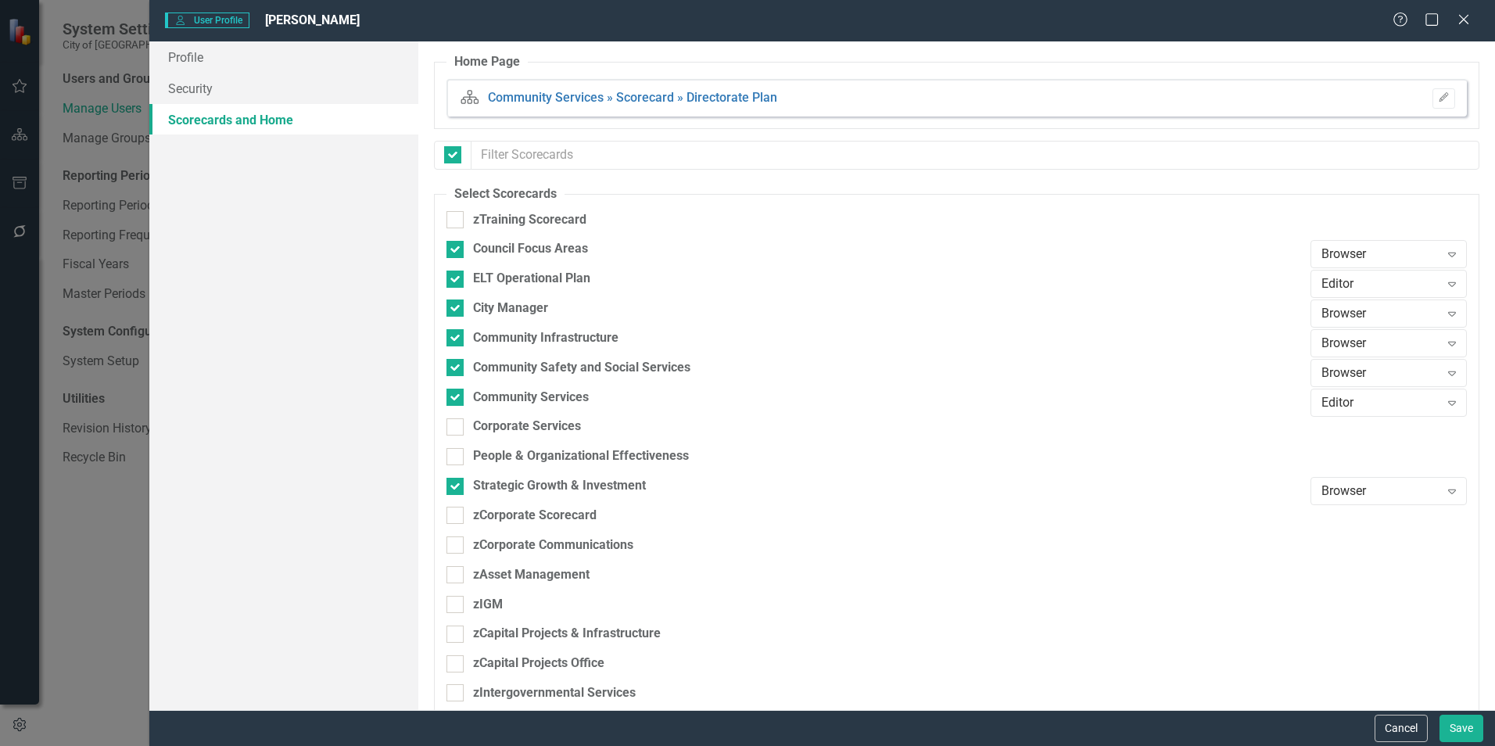
checkbox input "false"
click at [1444, 251] on icon "Expand" at bounding box center [1452, 254] width 16 height 13
click at [1336, 331] on div "Editor" at bounding box center [1380, 334] width 131 height 18
click at [1467, 730] on button "Save" at bounding box center [1462, 728] width 44 height 27
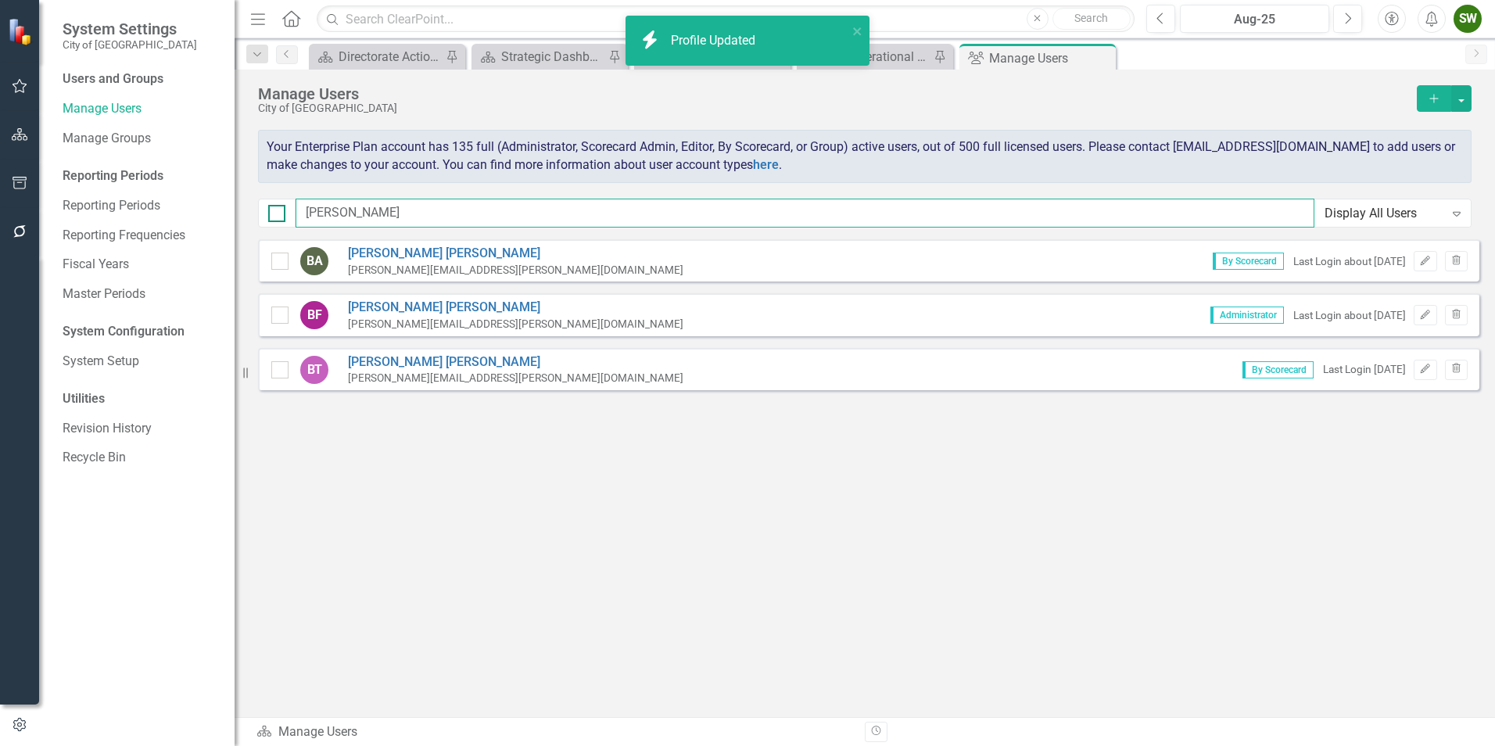
drag, startPoint x: 370, startPoint y: 210, endPoint x: 285, endPoint y: 207, distance: 85.3
click at [285, 207] on div "[PERSON_NAME] Display All Users Expand" at bounding box center [865, 213] width 1214 height 29
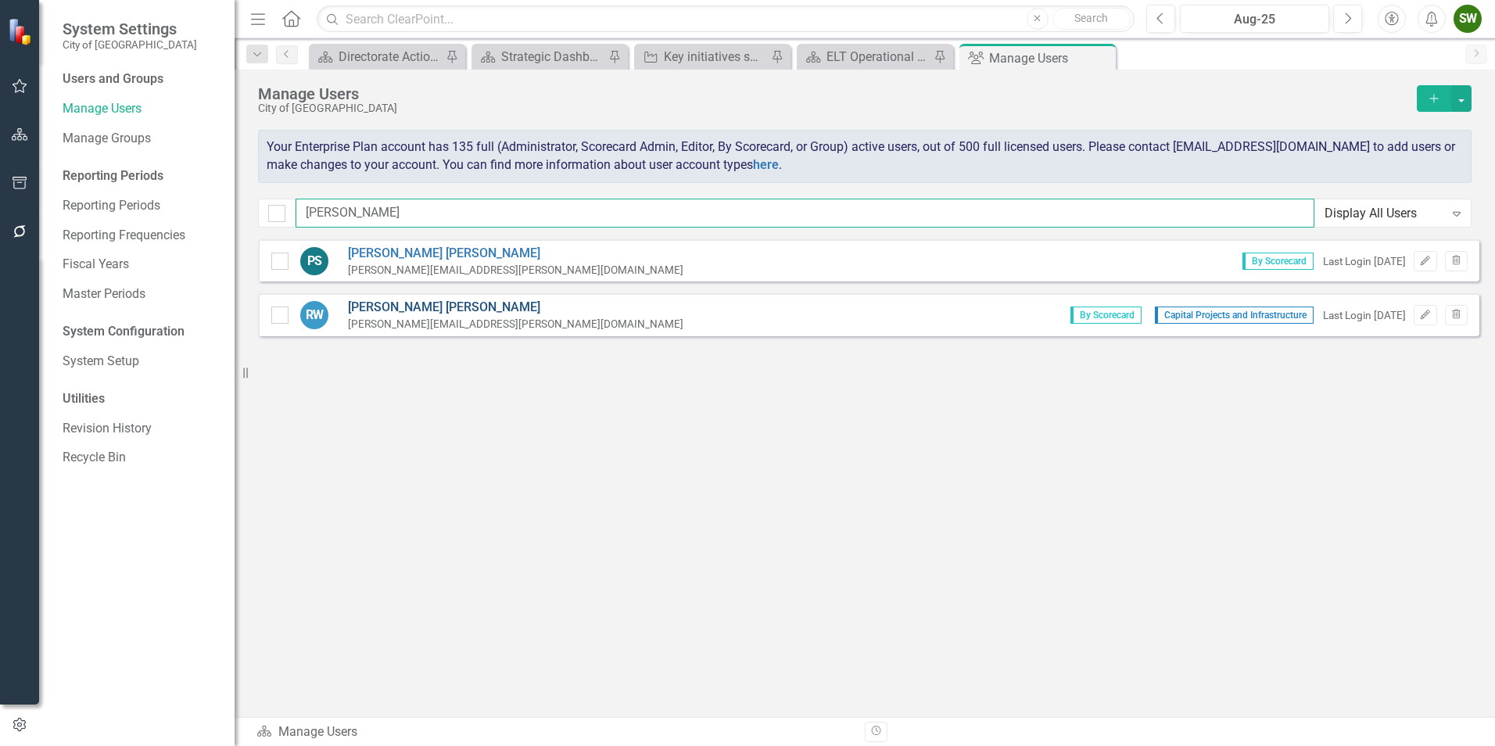
type input "[PERSON_NAME]"
click at [397, 306] on link "[PERSON_NAME]" at bounding box center [516, 308] width 336 height 18
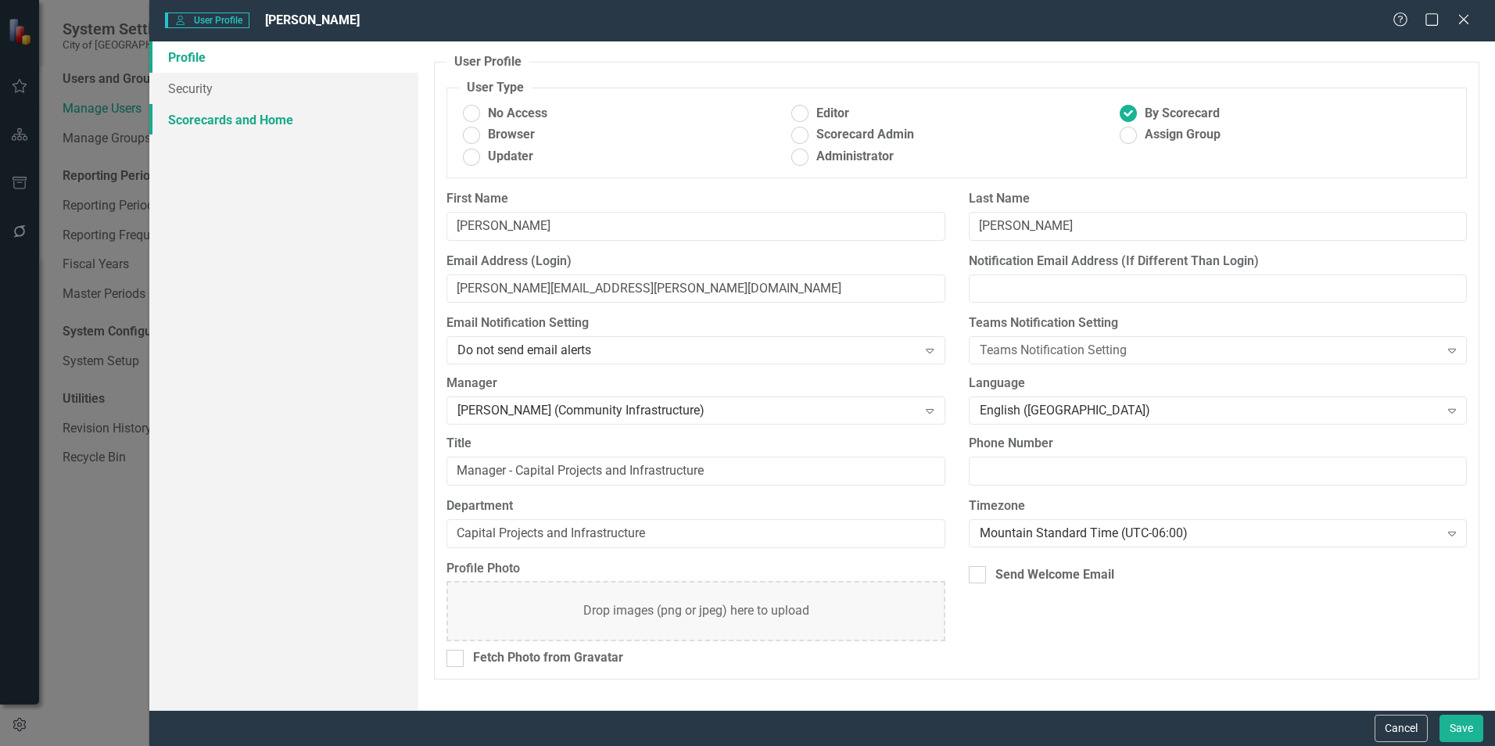
click at [250, 121] on link "Scorecards and Home" at bounding box center [283, 119] width 269 height 31
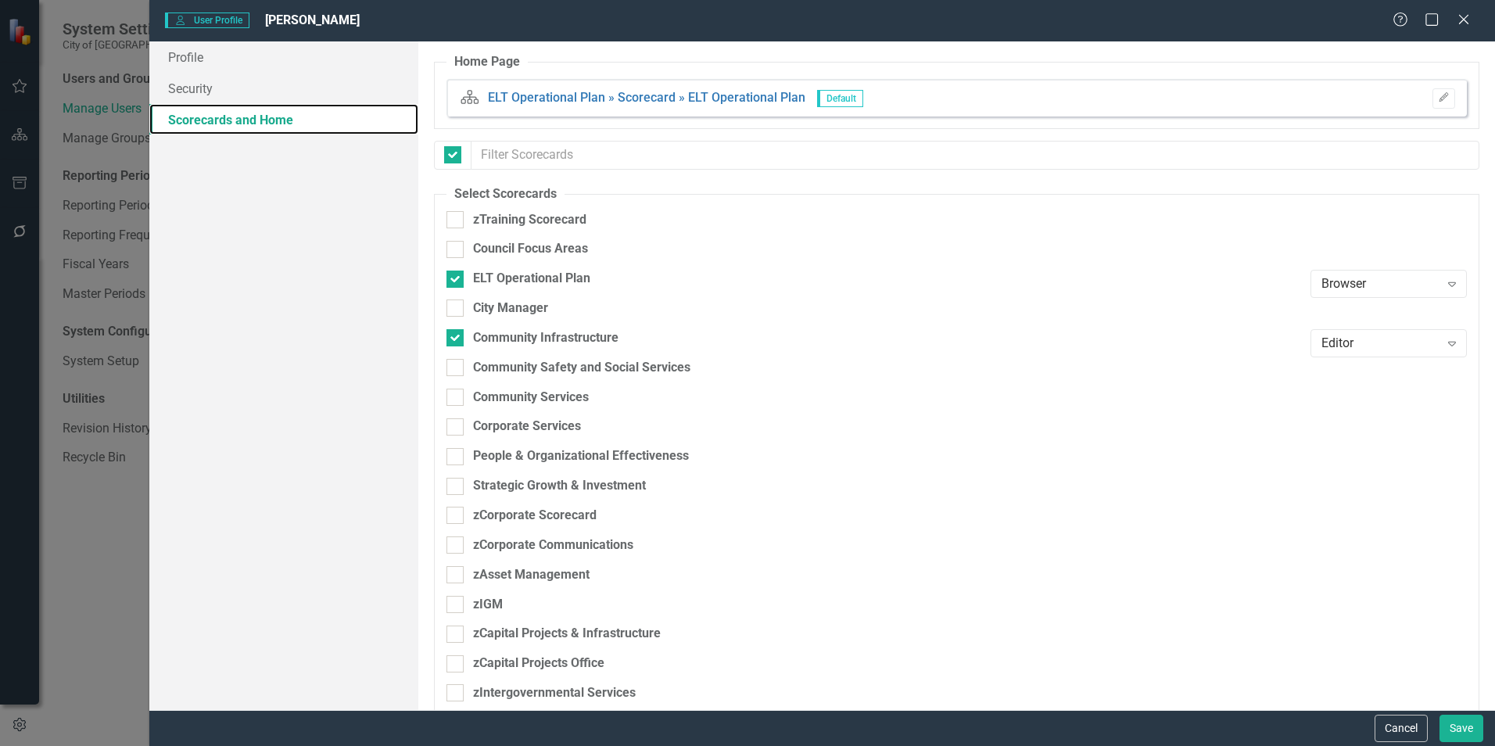
checkbox input "false"
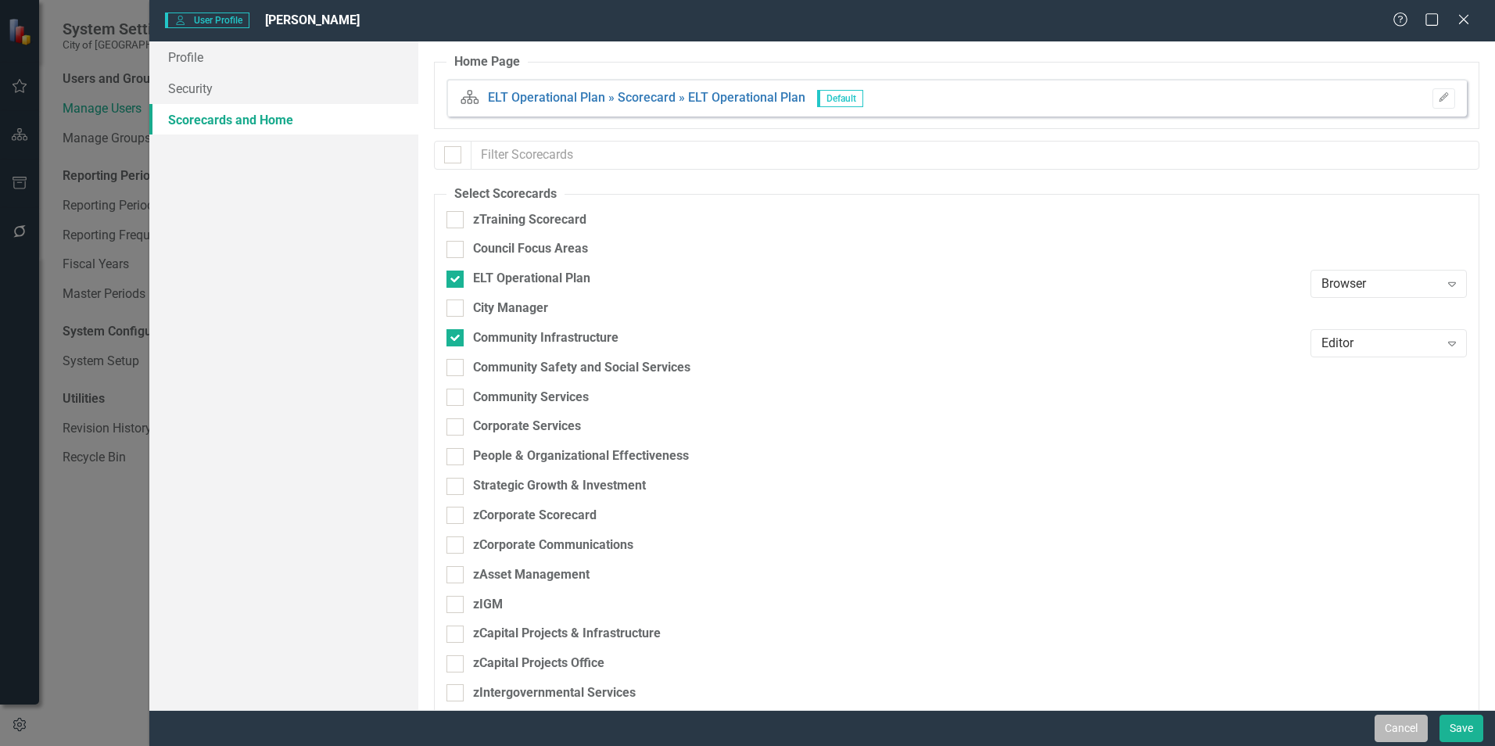
click at [1407, 731] on button "Cancel" at bounding box center [1401, 728] width 53 height 27
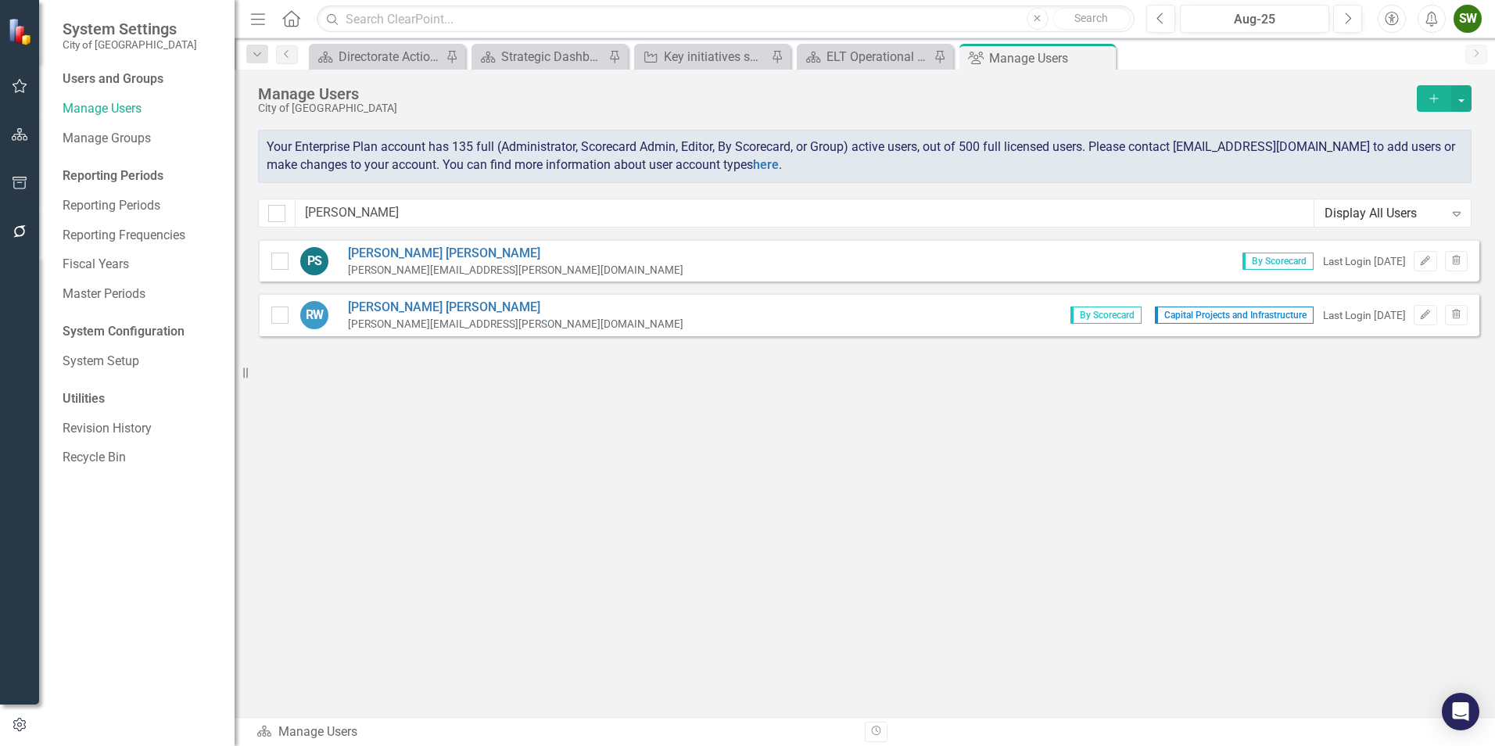
click at [1470, 16] on div "SW" at bounding box center [1468, 19] width 28 height 28
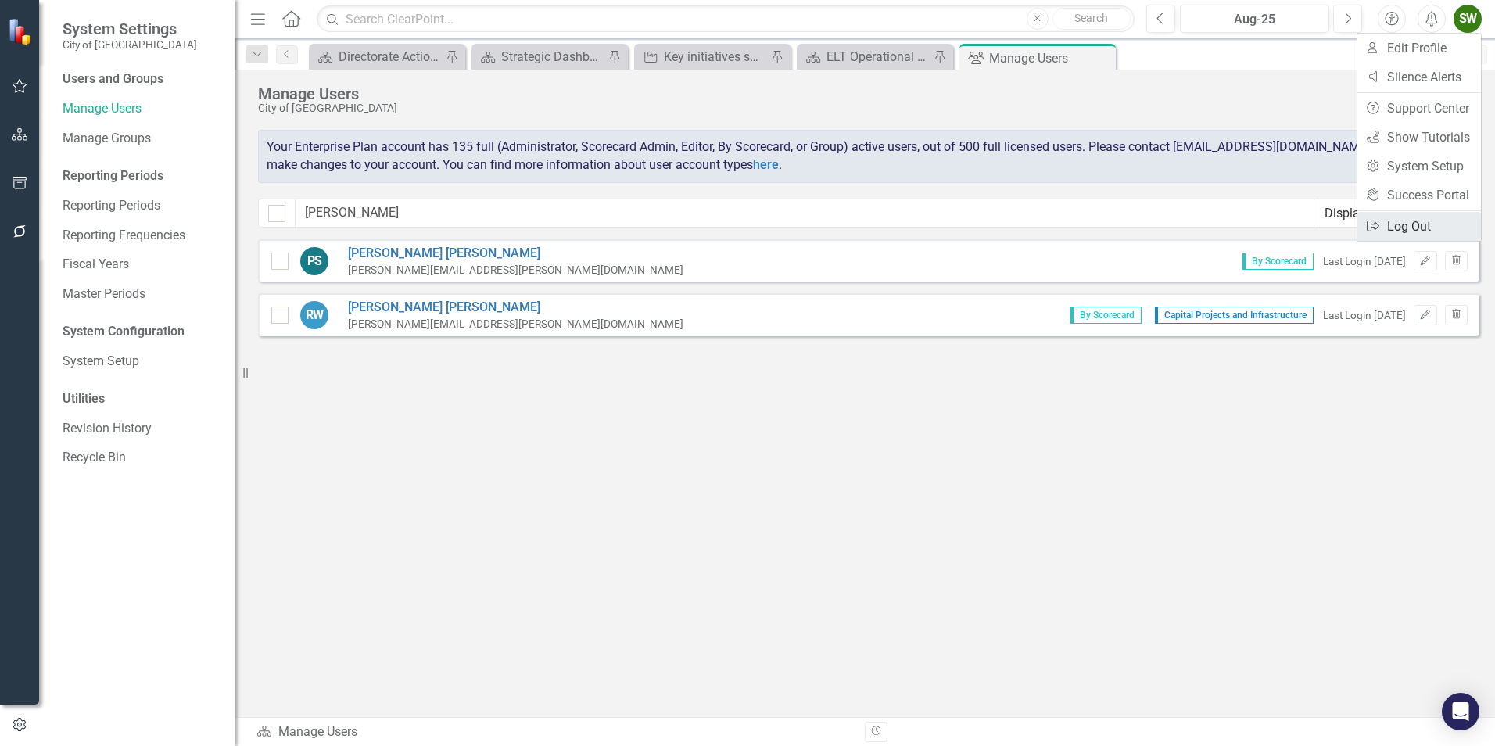
click at [1419, 225] on link "Logout Log Out" at bounding box center [1420, 226] width 124 height 29
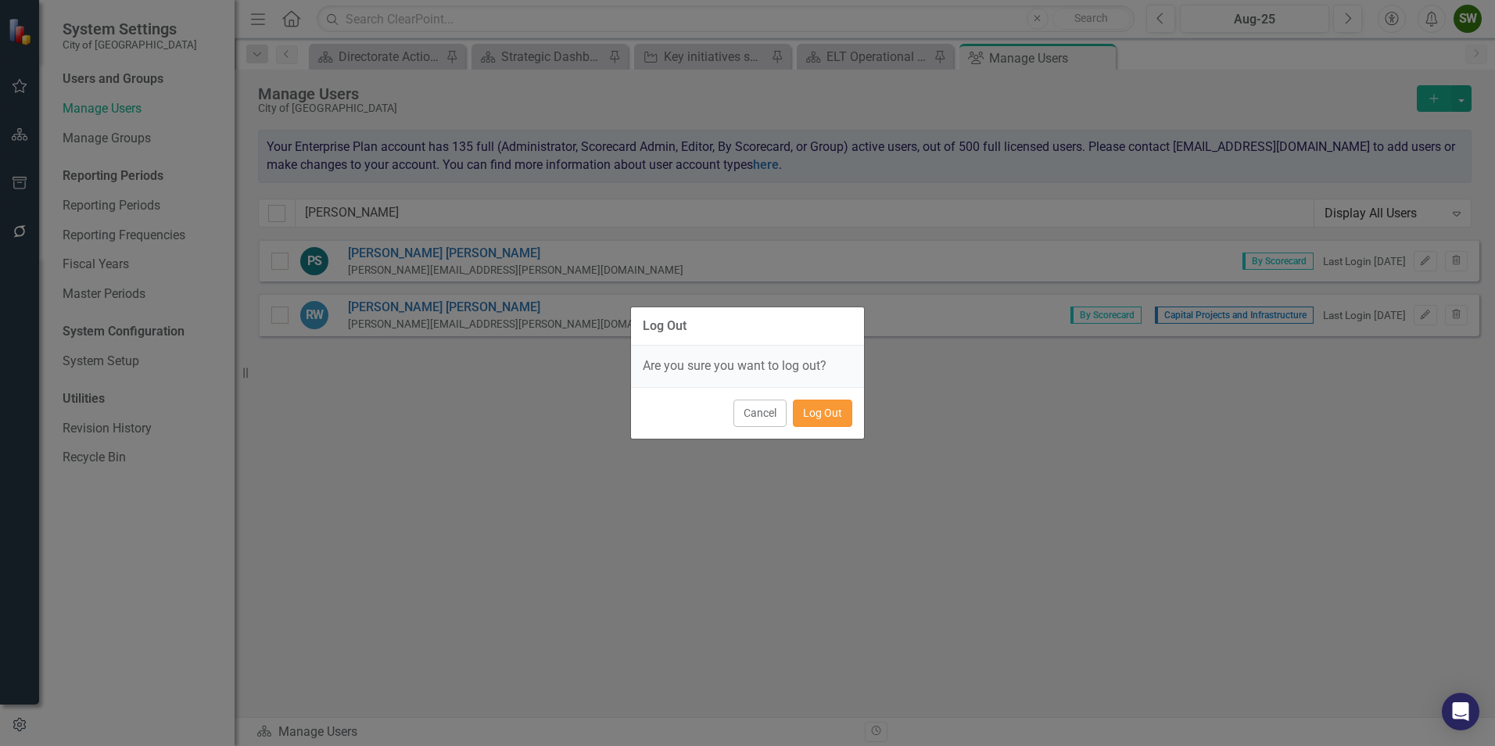
click at [829, 417] on button "Log Out" at bounding box center [822, 413] width 59 height 27
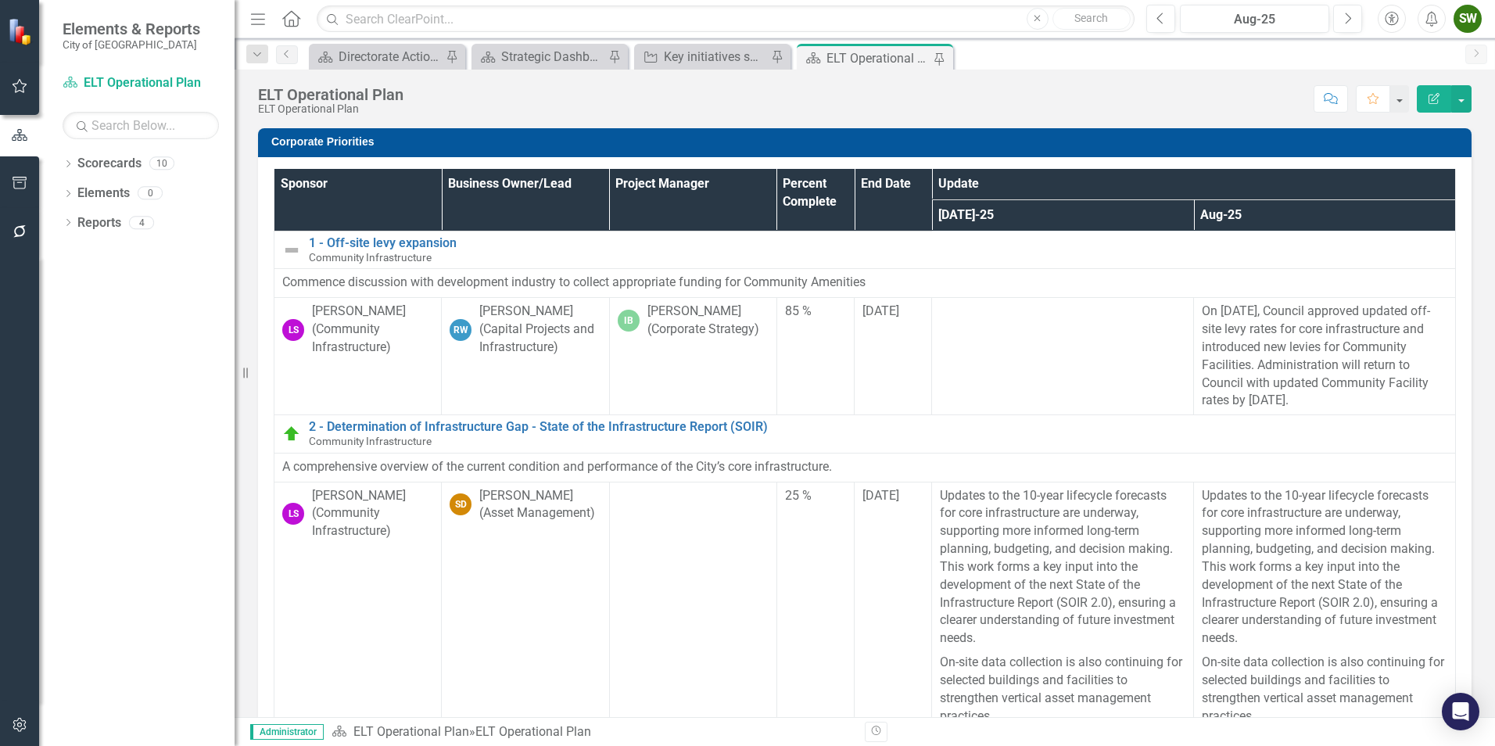
click at [1473, 22] on div "SW" at bounding box center [1468, 19] width 28 height 28
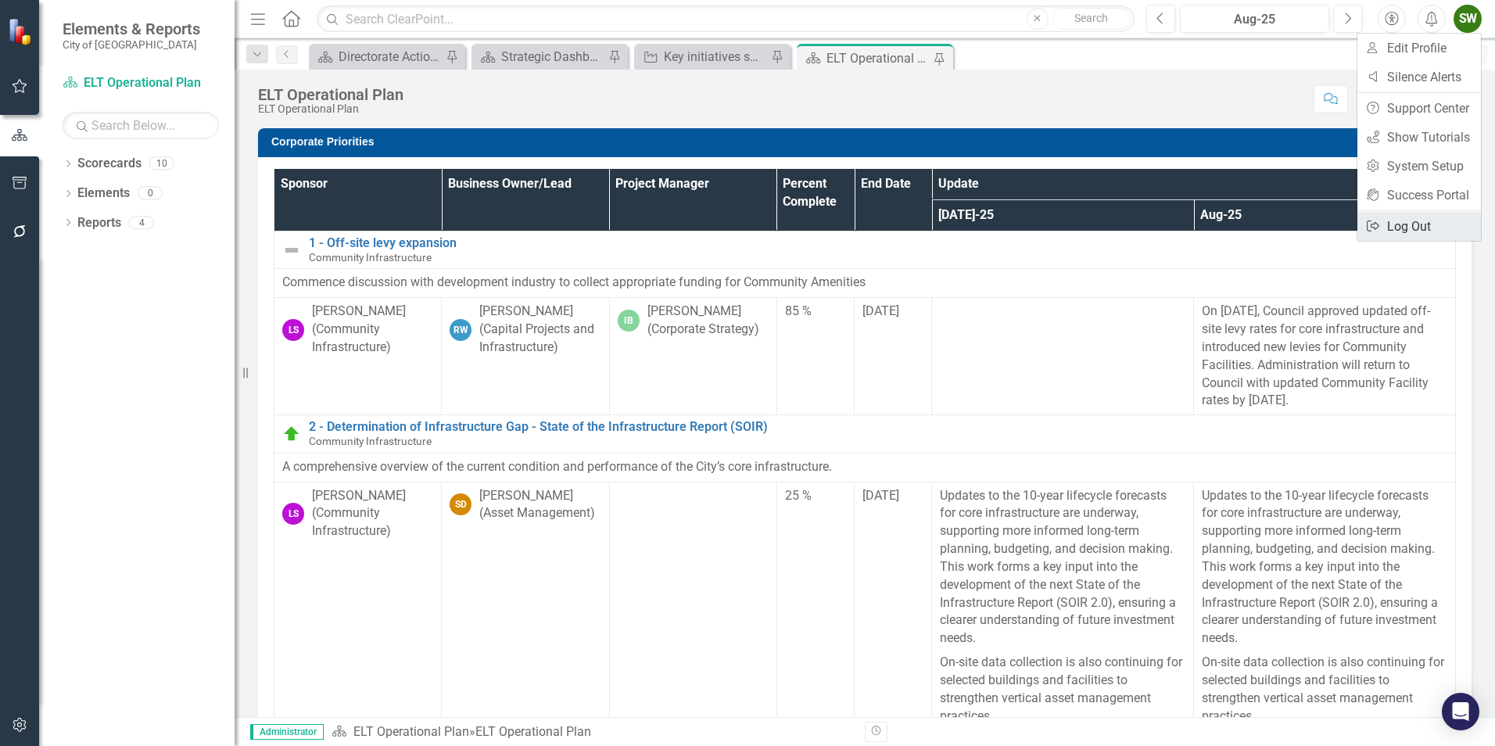
click at [1418, 217] on link "Logout Log Out" at bounding box center [1420, 226] width 124 height 29
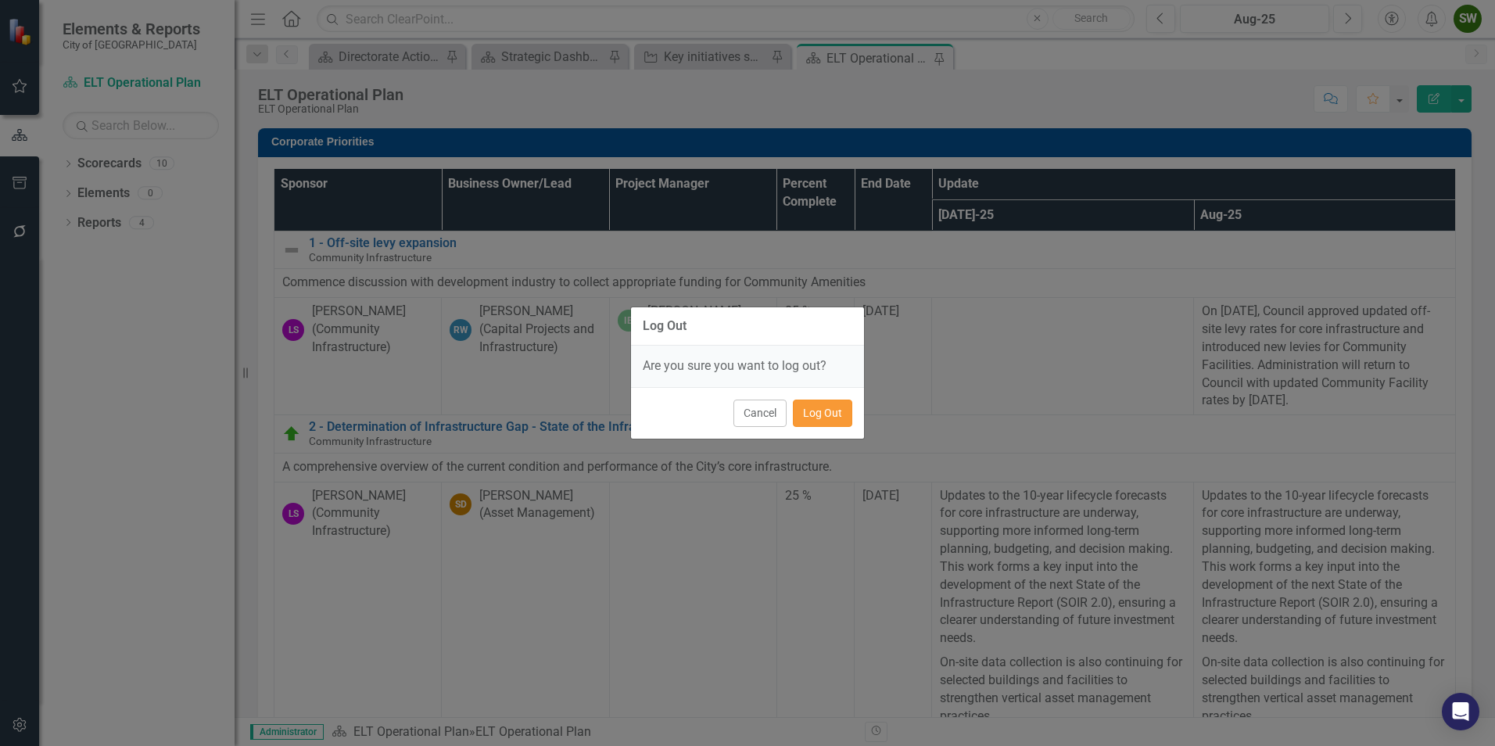
click at [812, 414] on button "Log Out" at bounding box center [822, 413] width 59 height 27
